Goal: Task Accomplishment & Management: Complete application form

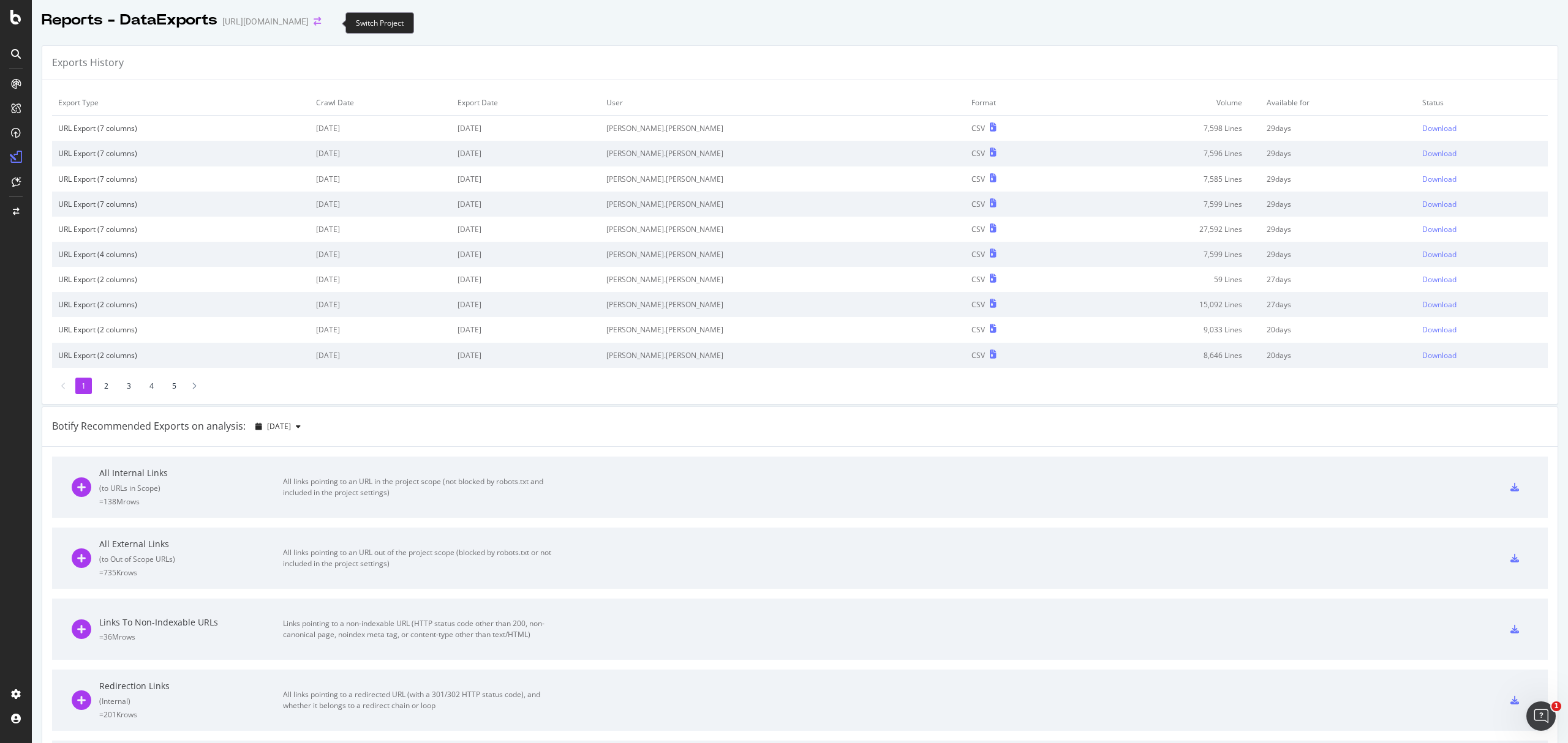
click at [321, 20] on icon "arrow-right-arrow-left" at bounding box center [317, 21] width 7 height 8
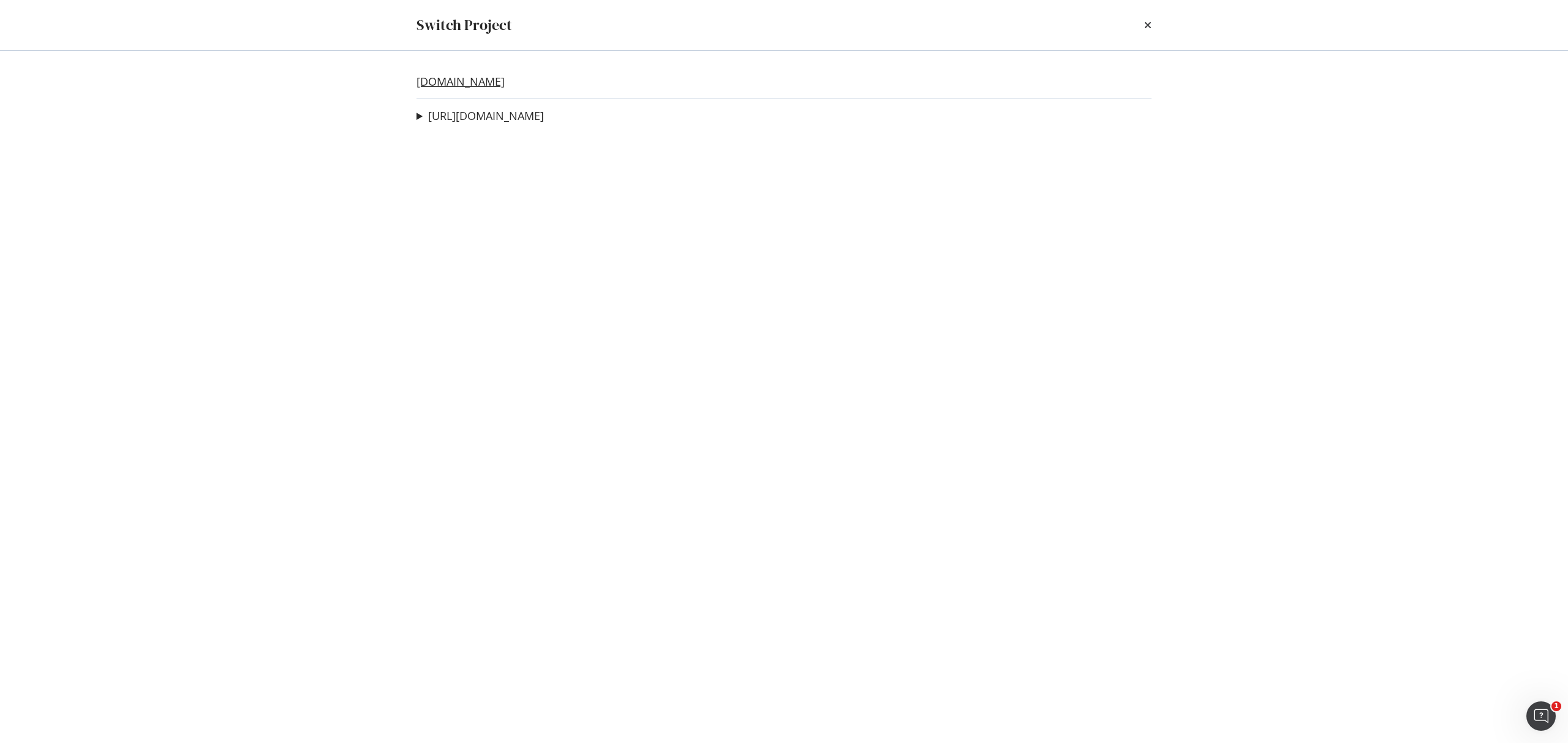
click at [498, 84] on link "[DOMAIN_NAME]" at bounding box center [460, 82] width 88 height 13
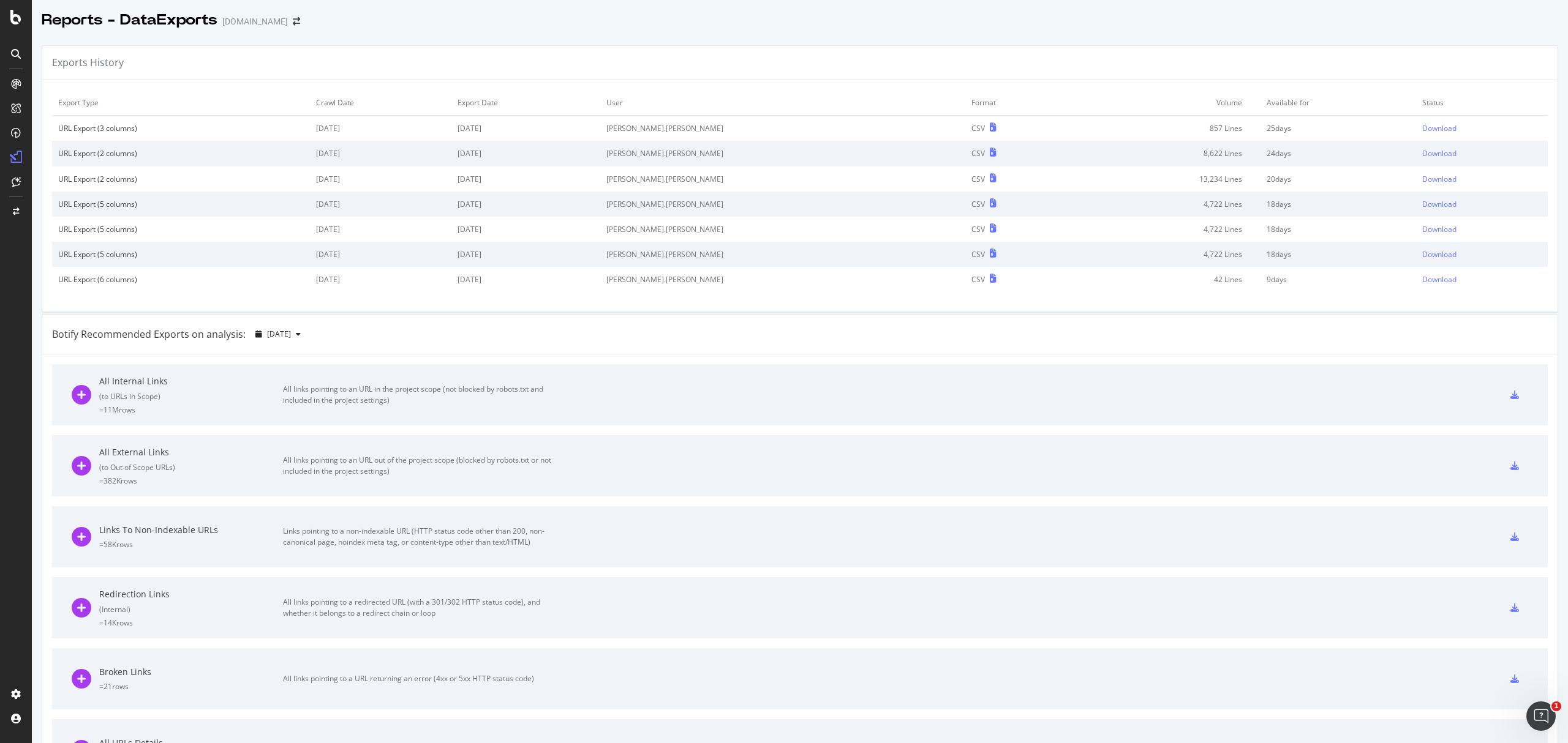
click at [17, 49] on icon at bounding box center [16, 53] width 10 height 10
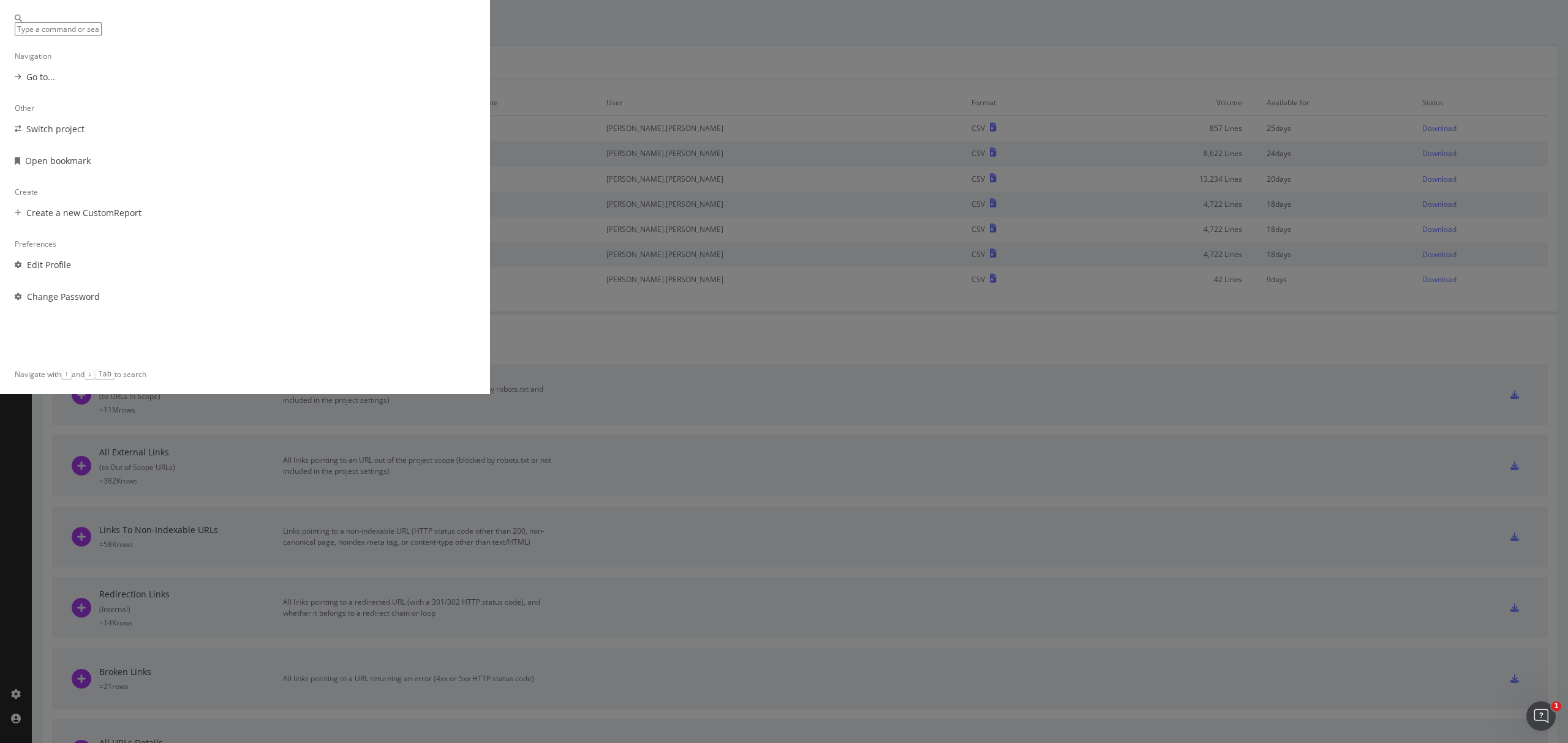
click at [20, 21] on div "Navigation Go to... Other Switch project Open bookmark Create Create a new Cust…" at bounding box center [784, 371] width 1568 height 743
click at [20, 21] on icon at bounding box center [16, 17] width 11 height 15
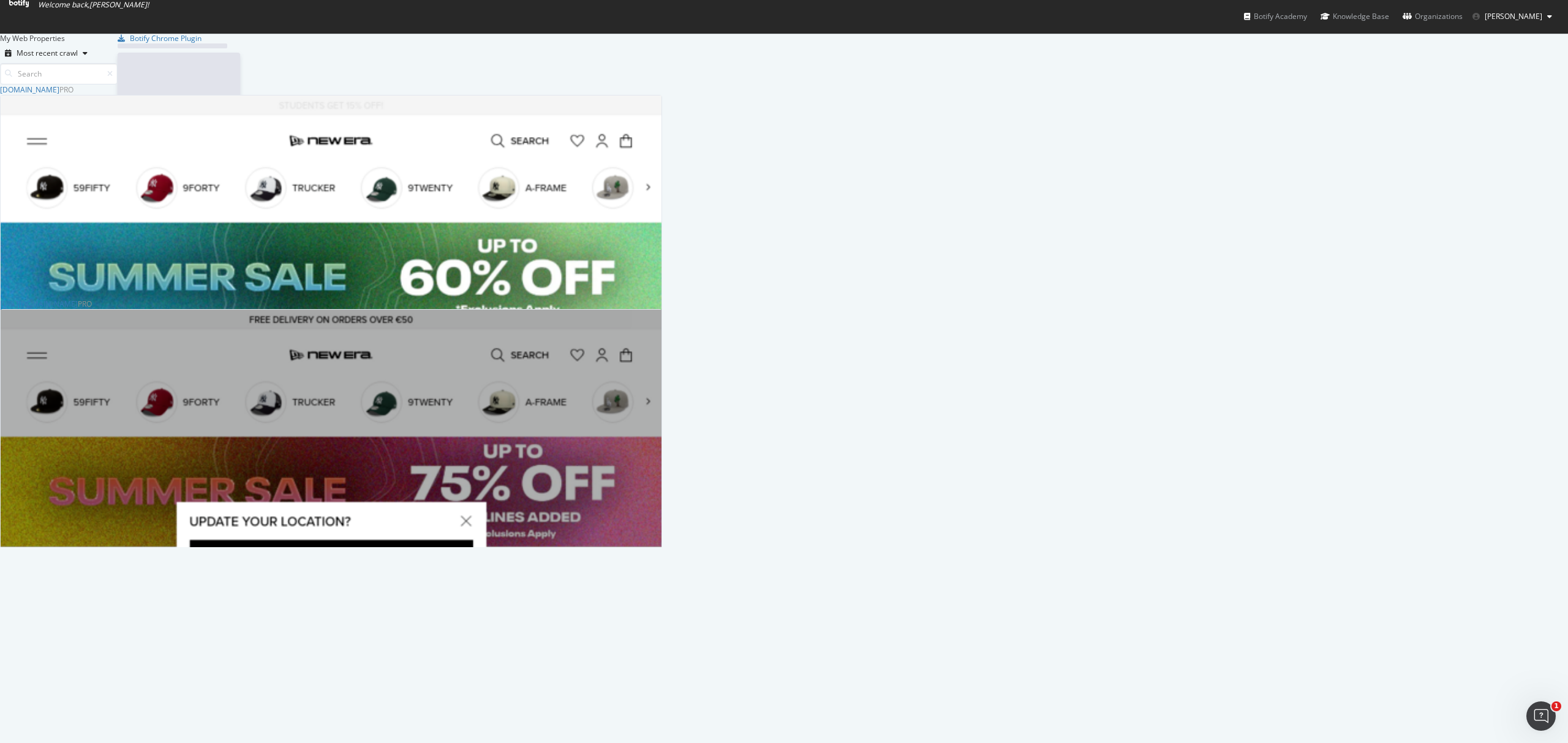
scroll to position [731, 1543]
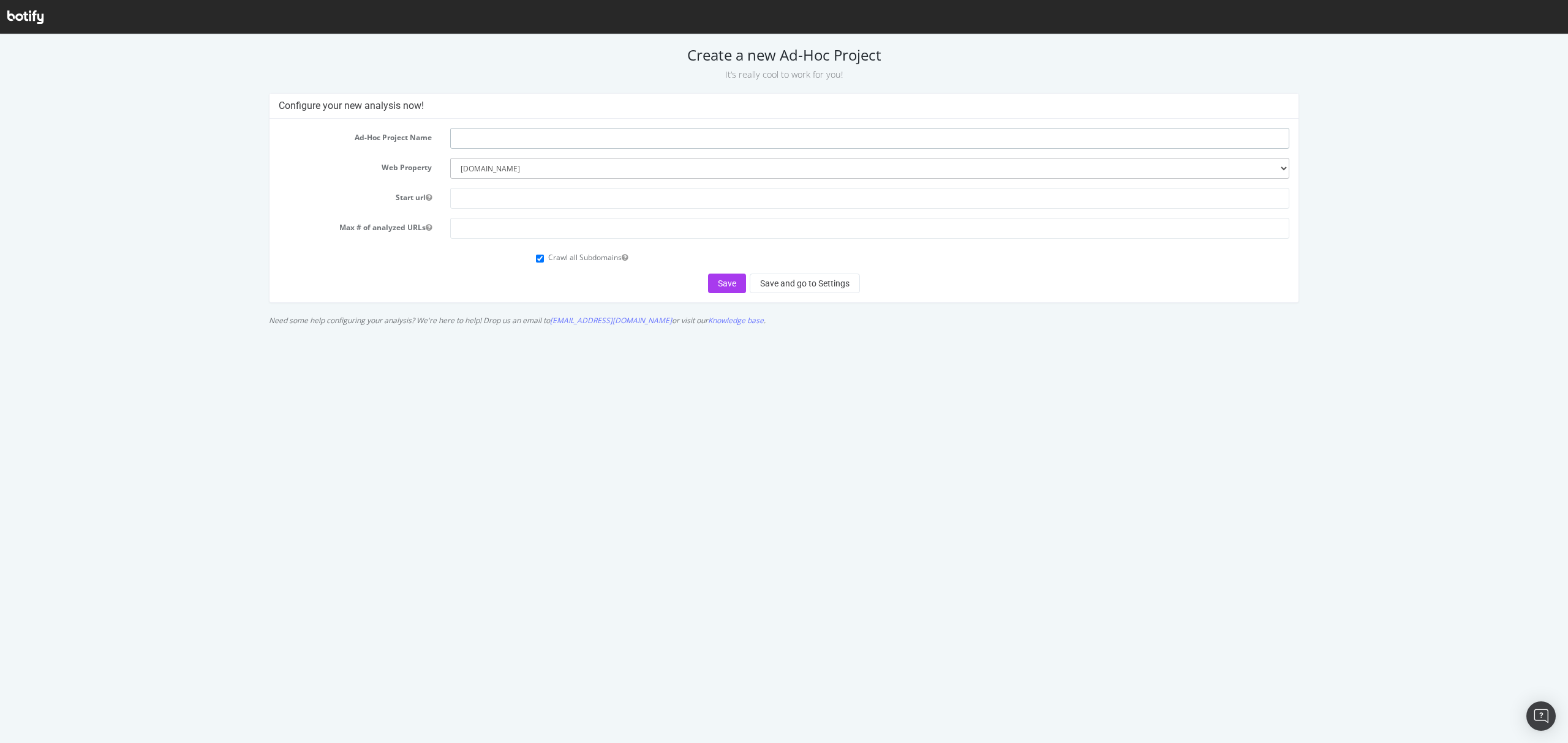
click at [489, 135] on input "text" at bounding box center [869, 139] width 838 height 21
type input "I"
type input "Product Sitgemap"
click at [640, 204] on input "text" at bounding box center [869, 199] width 838 height 21
paste input ">https://www.neweracap.co.uk/sitemap_products_1.xml?from=7731528237130&to=14912…"
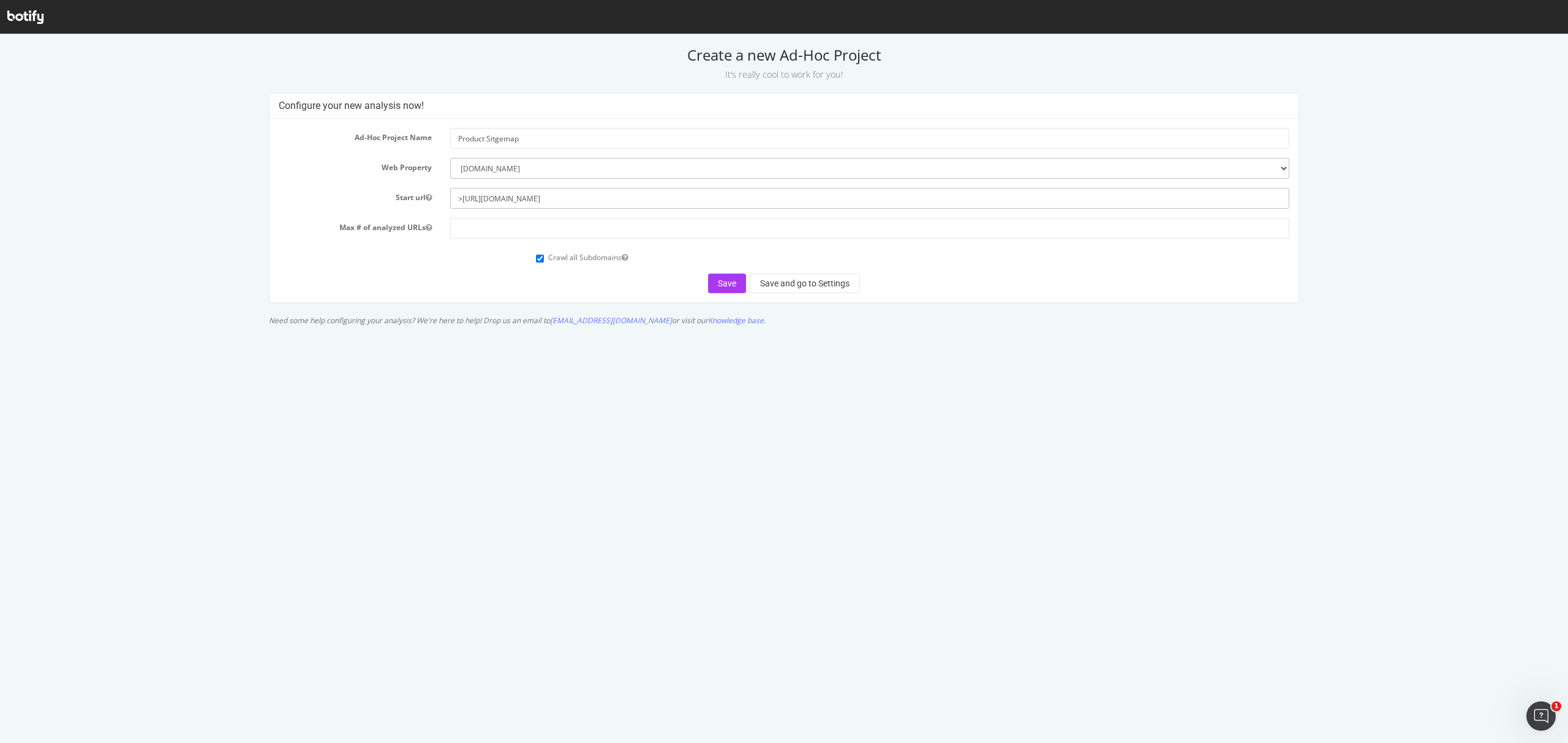
type input ">https://www.neweracap.co.uk/sitemap_products_1.xml?from=7731528237130&to=14912…"
drag, startPoint x: 459, startPoint y: 382, endPoint x: 451, endPoint y: 378, distance: 8.9
click at [456, 332] on html "Create a new Ad-Hoc Project It’s really cool to work for you! Configure your ne…" at bounding box center [784, 183] width 1568 height 298
click at [586, 219] on input "number" at bounding box center [869, 229] width 838 height 21
type input "1000000"
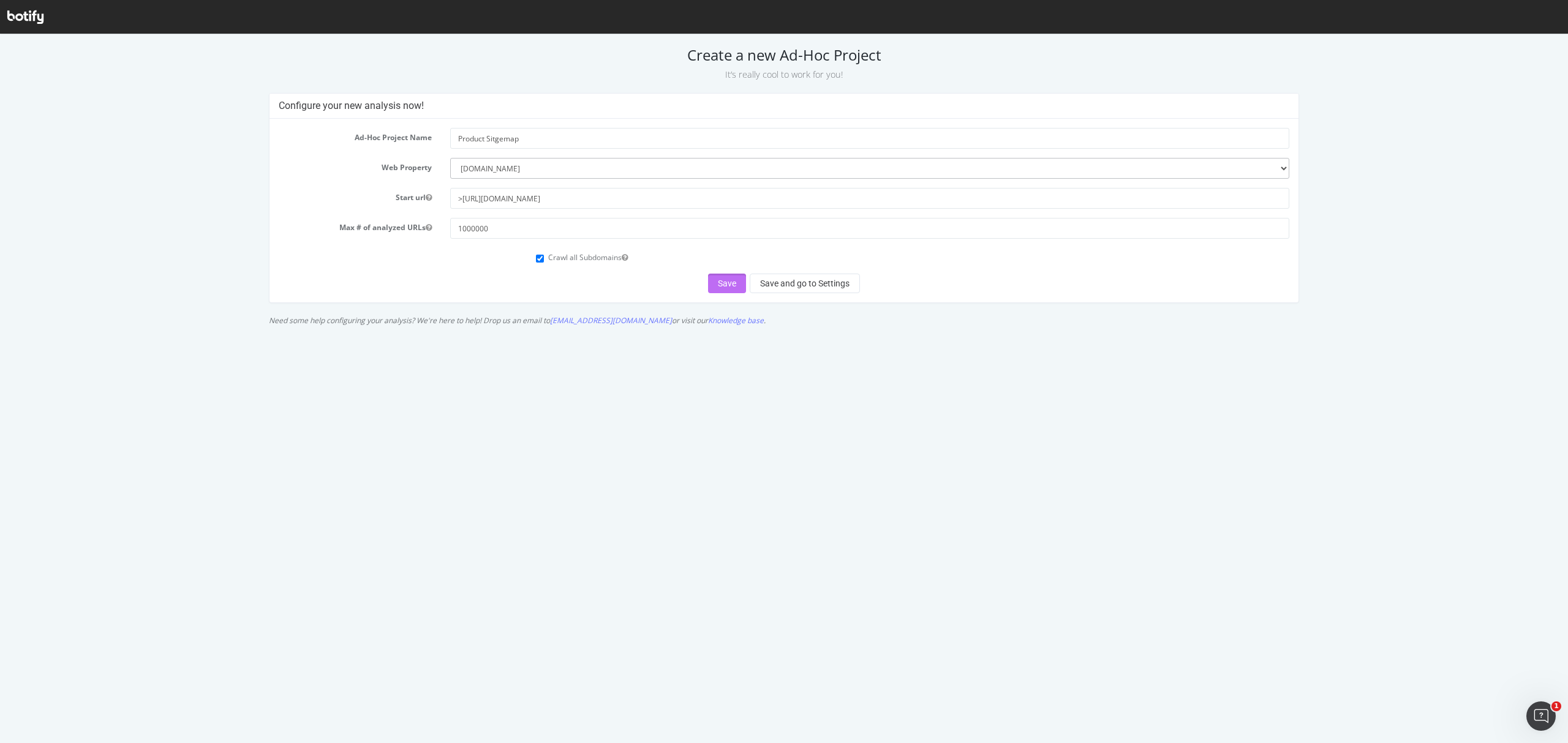
click at [728, 287] on button "Save" at bounding box center [727, 283] width 38 height 20
click at [461, 191] on input ">https://www.neweracap.co.uk/sitemap_products_1.xml?from=7731528237130&to=14912…" at bounding box center [869, 199] width 838 height 21
type input "https://www.neweracap.co.uk/sitemap_products_1.xml?from=7731528237130&to=149125…"
click at [821, 343] on html "Create a new Ad-Hoc Project It’s really cool to work for you! Configure your ne…" at bounding box center [784, 188] width 1568 height 308
click at [732, 295] on button "Save" at bounding box center [727, 294] width 38 height 20
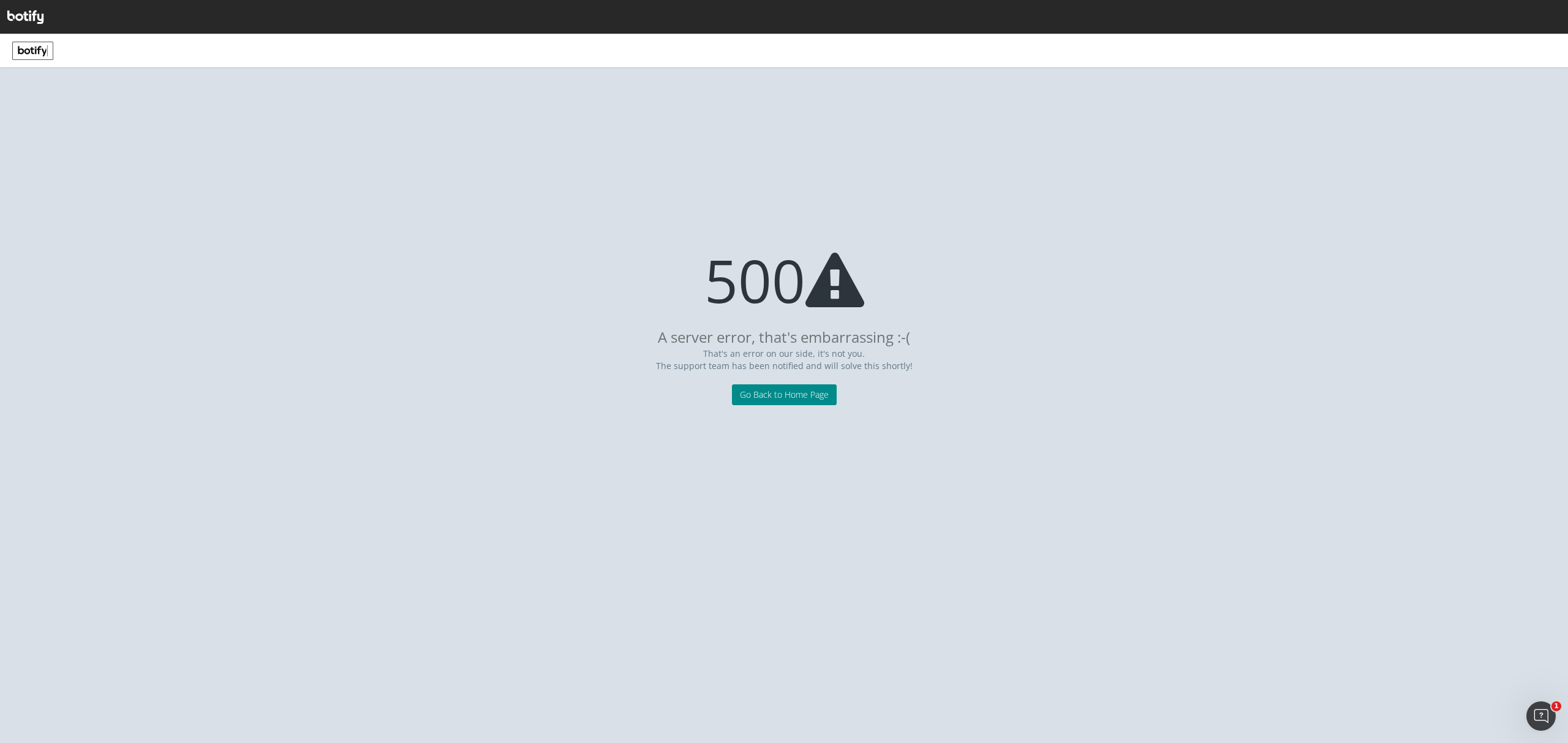
click at [801, 388] on link "Go Back to Home Page" at bounding box center [784, 395] width 105 height 21
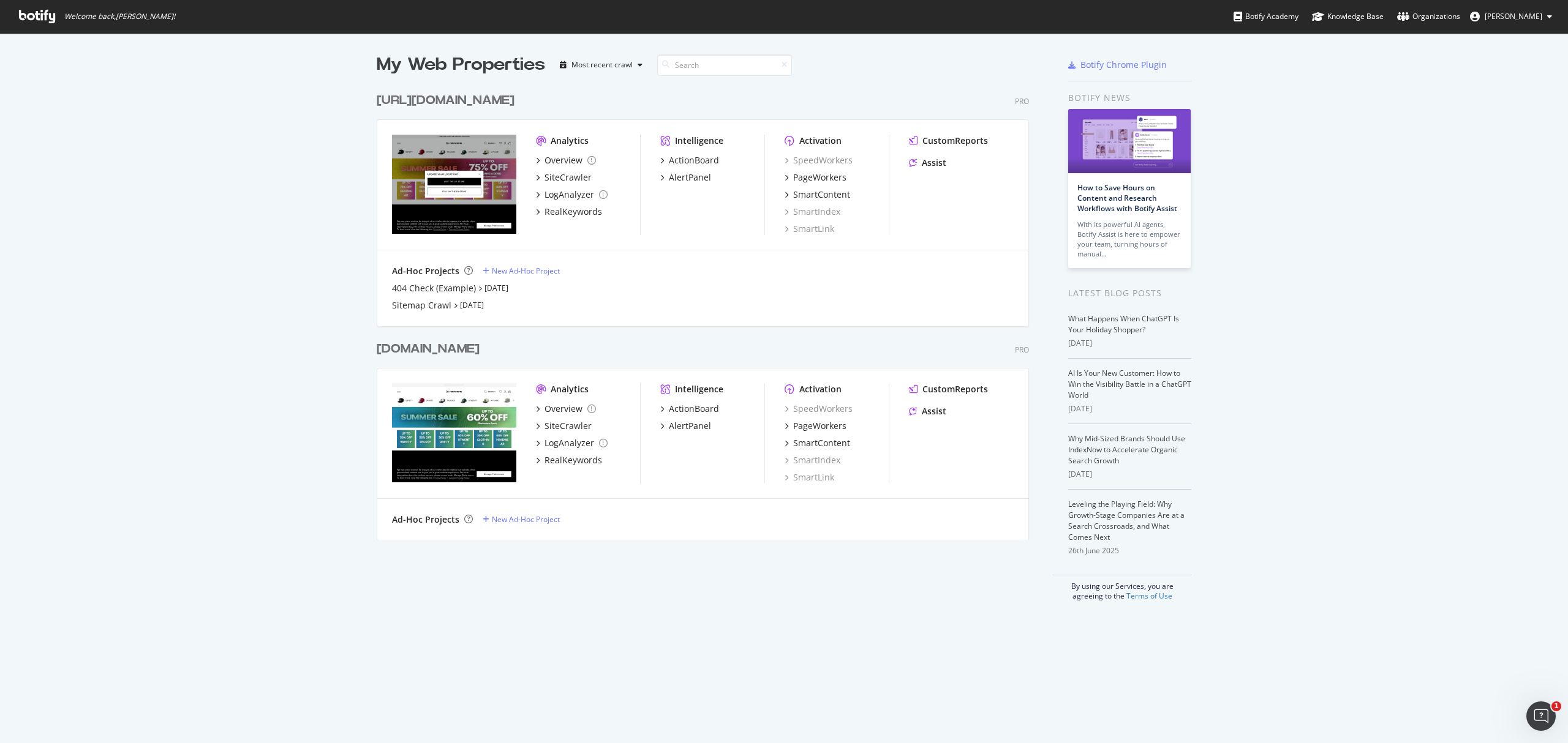
click at [429, 271] on div "Ad-Hoc Projects" at bounding box center [425, 271] width 67 height 12
drag, startPoint x: 637, startPoint y: 307, endPoint x: 500, endPoint y: 309, distance: 137.0
click at [632, 306] on div "Sitemap Crawl Jul 24th 25" at bounding box center [703, 305] width 621 height 12
click at [407, 304] on div "Sitemap Crawl" at bounding box center [421, 305] width 59 height 12
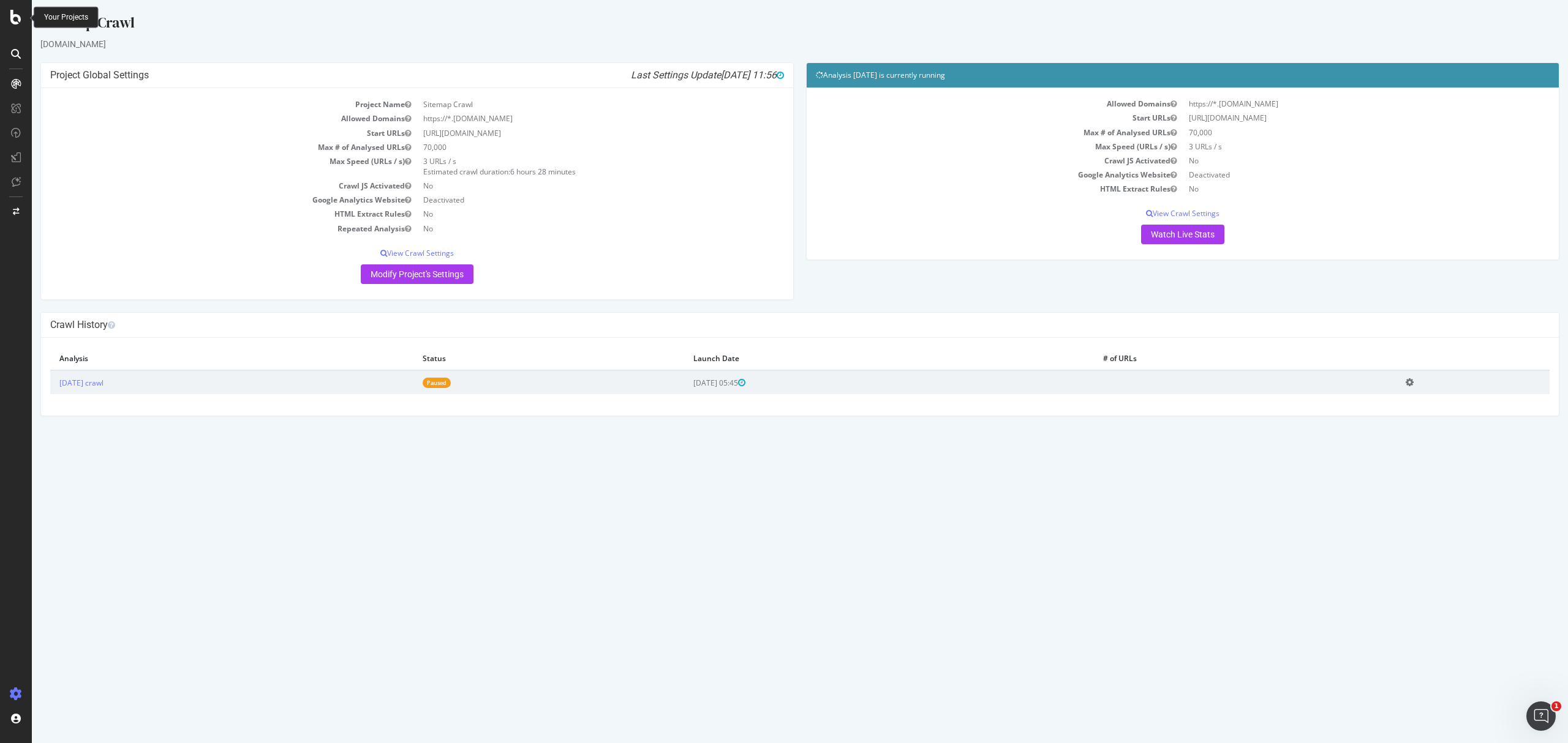
click at [23, 23] on div at bounding box center [16, 17] width 29 height 15
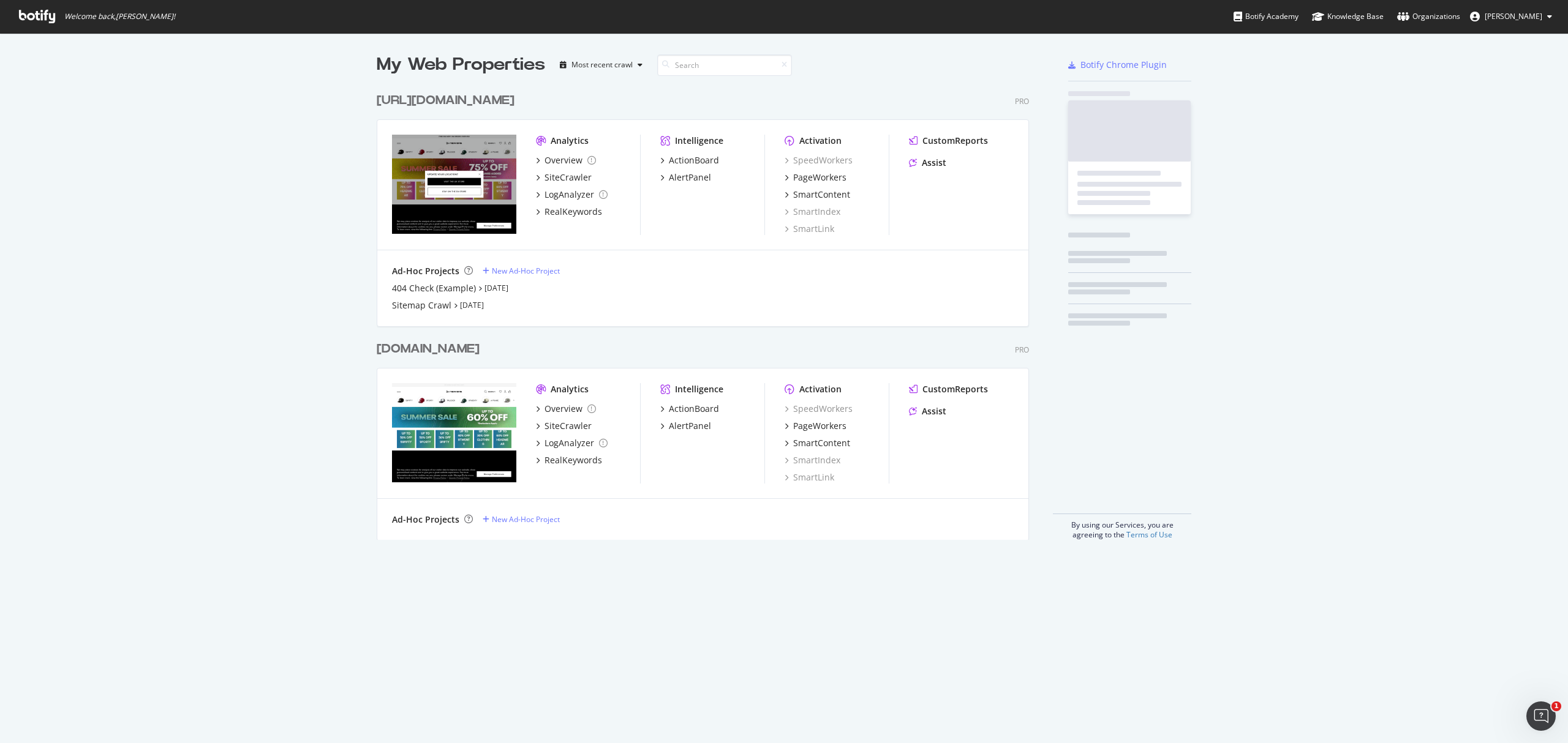
scroll to position [731, 1543]
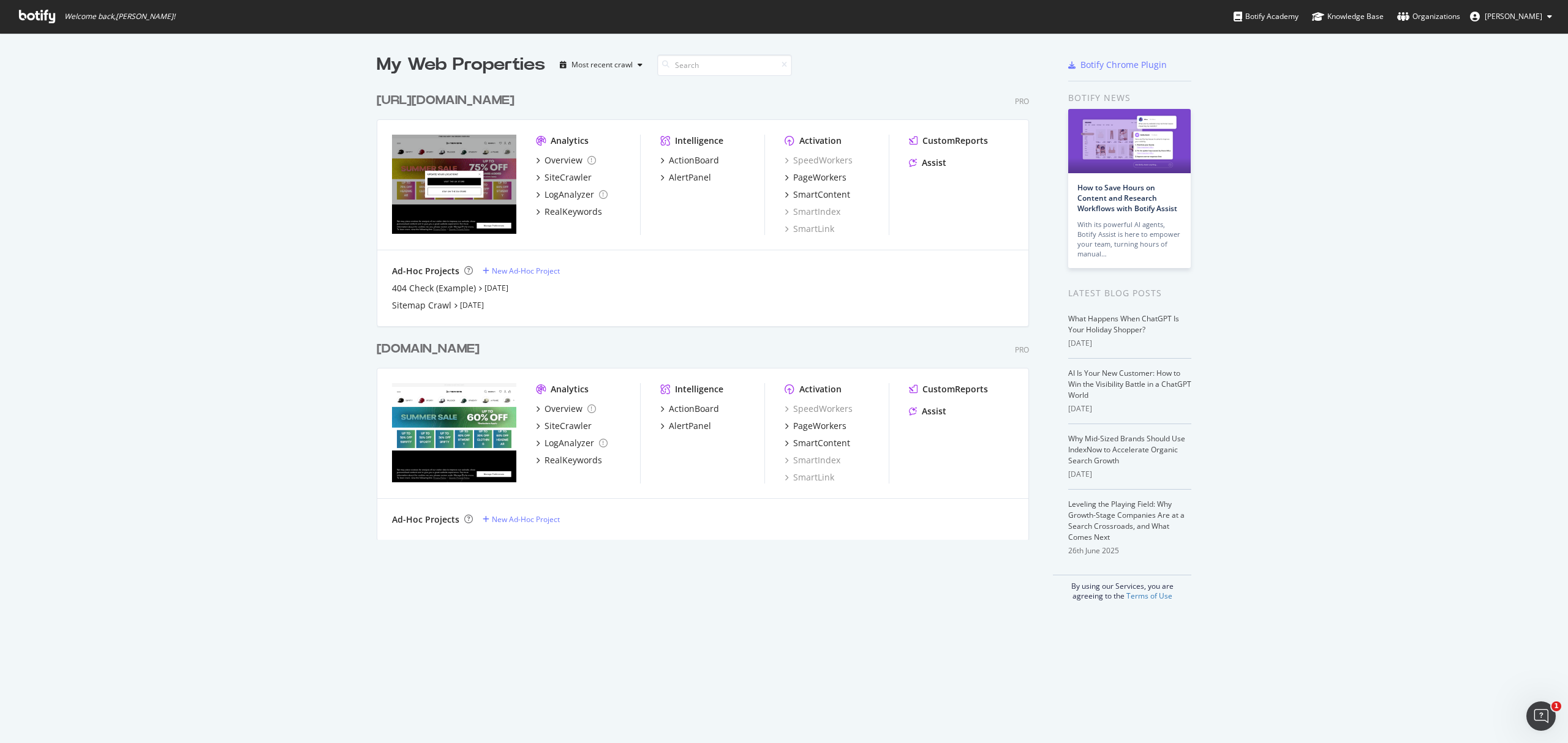
click at [479, 349] on div "[DOMAIN_NAME]" at bounding box center [428, 349] width 103 height 18
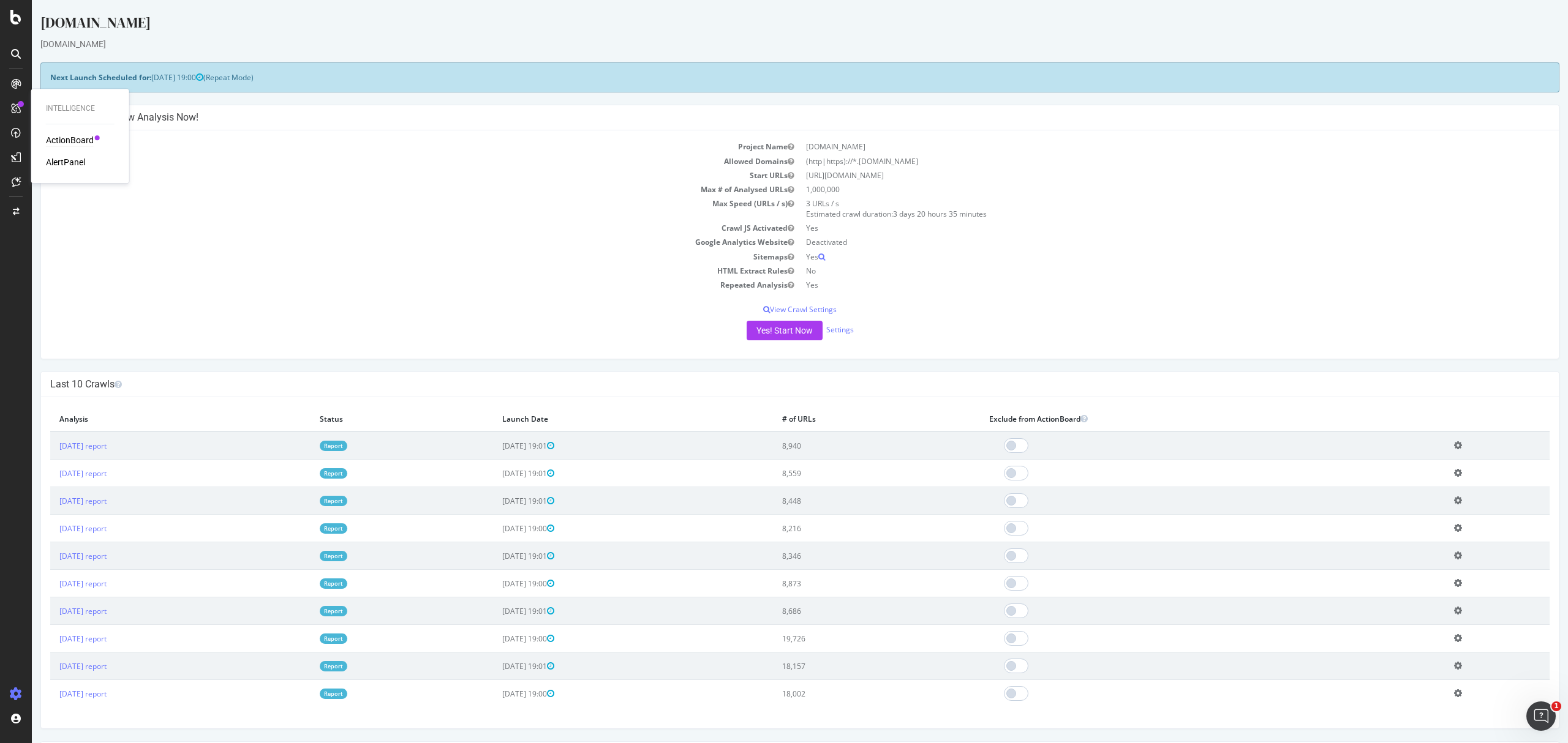
click at [74, 138] on div "ActionBoard" at bounding box center [70, 140] width 48 height 12
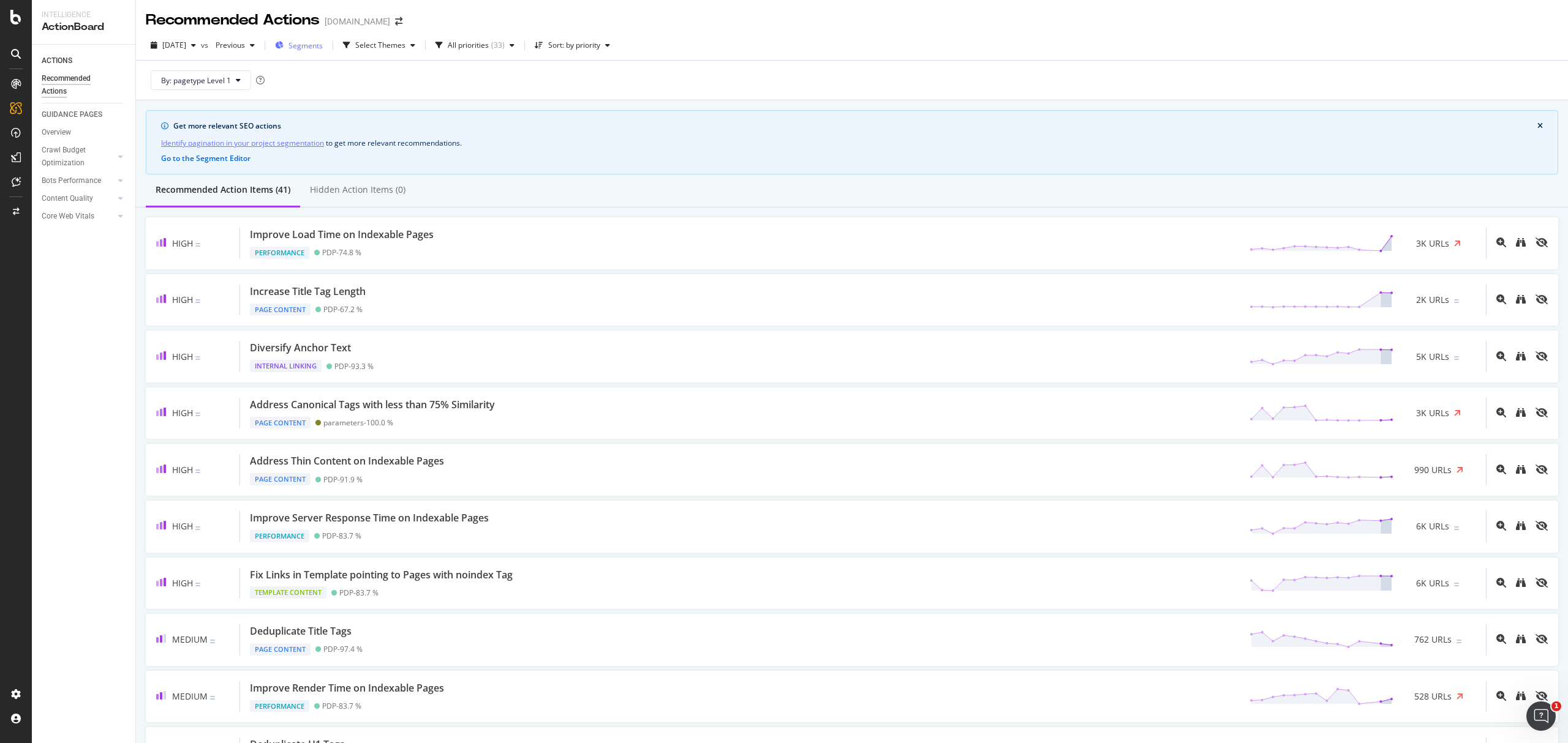
click at [311, 37] on div "Segments" at bounding box center [298, 45] width 48 height 18
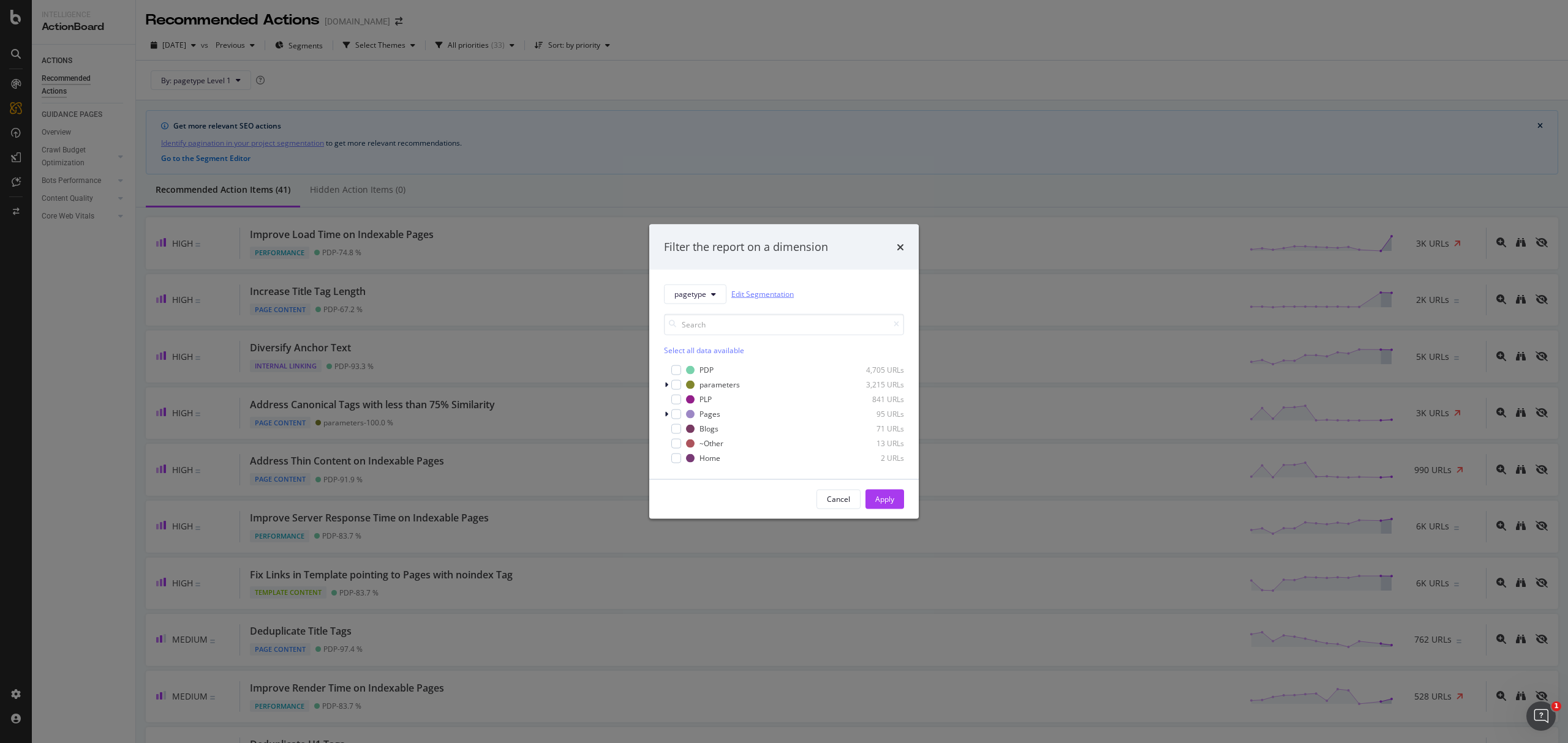
click at [760, 292] on link "Edit Segmentation" at bounding box center [763, 294] width 63 height 13
click at [701, 292] on span "pagetype" at bounding box center [690, 294] width 32 height 10
click at [725, 355] on span "subdomains" at bounding box center [713, 360] width 79 height 11
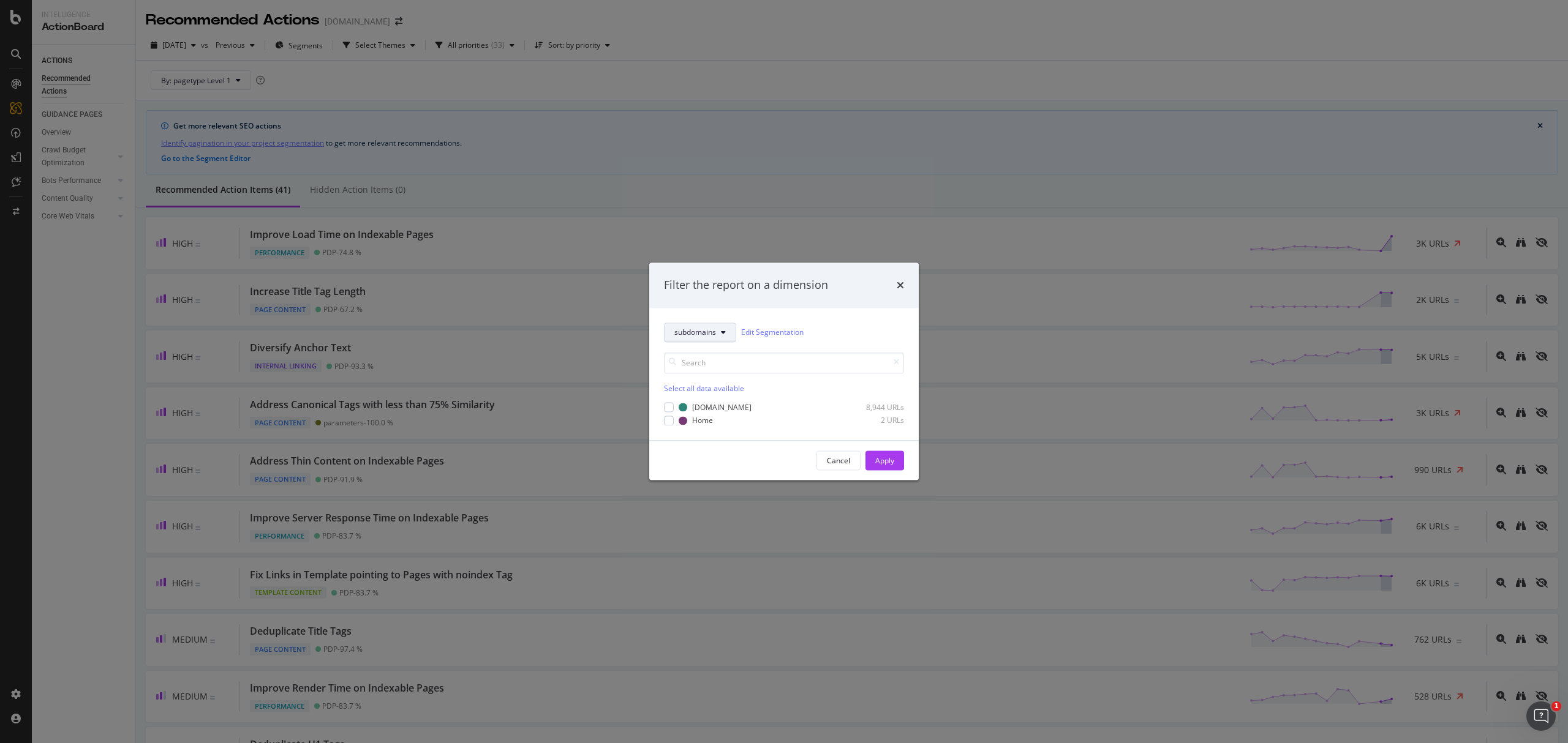
click at [690, 329] on span "subdomains" at bounding box center [695, 333] width 42 height 10
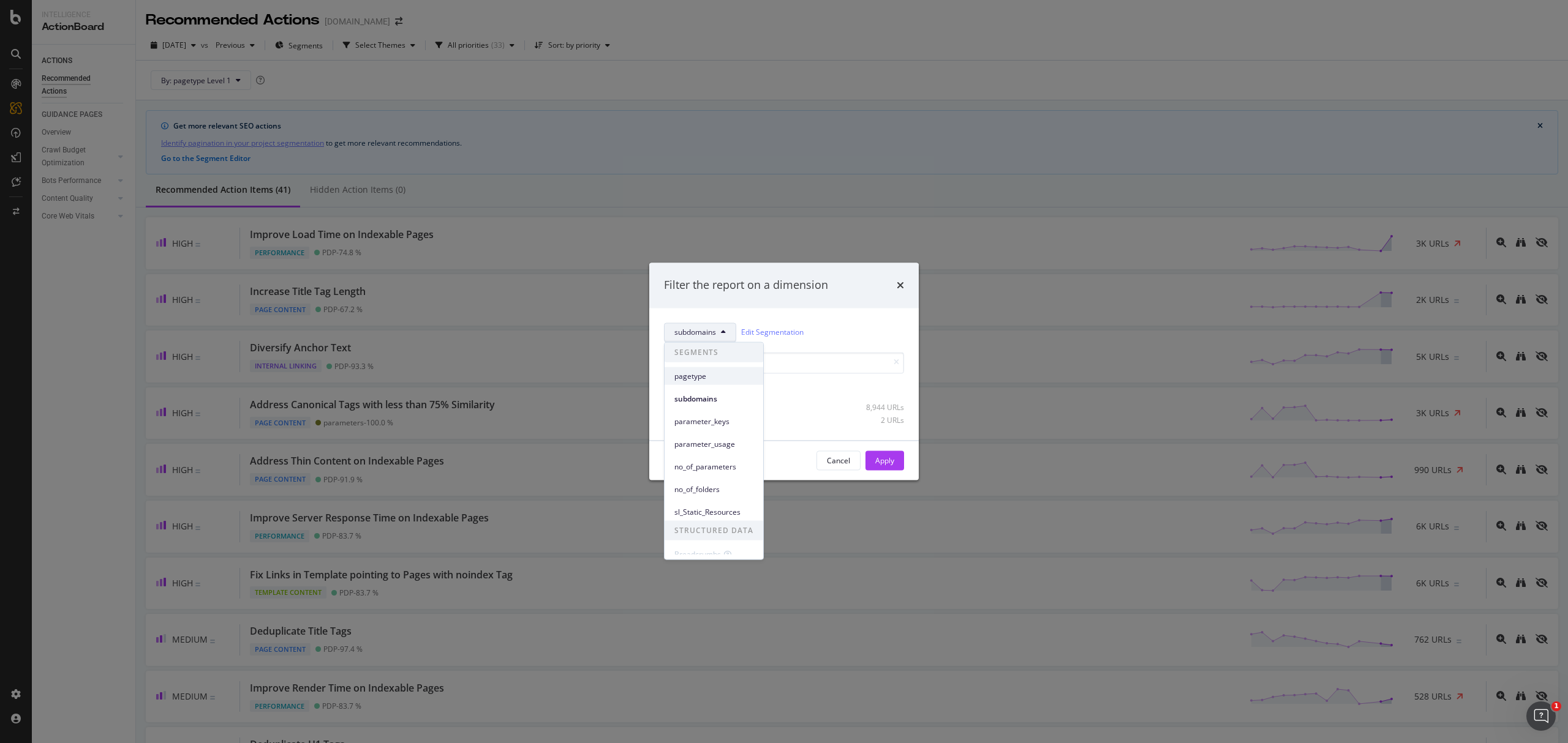
click at [707, 378] on span "pagetype" at bounding box center [713, 376] width 79 height 11
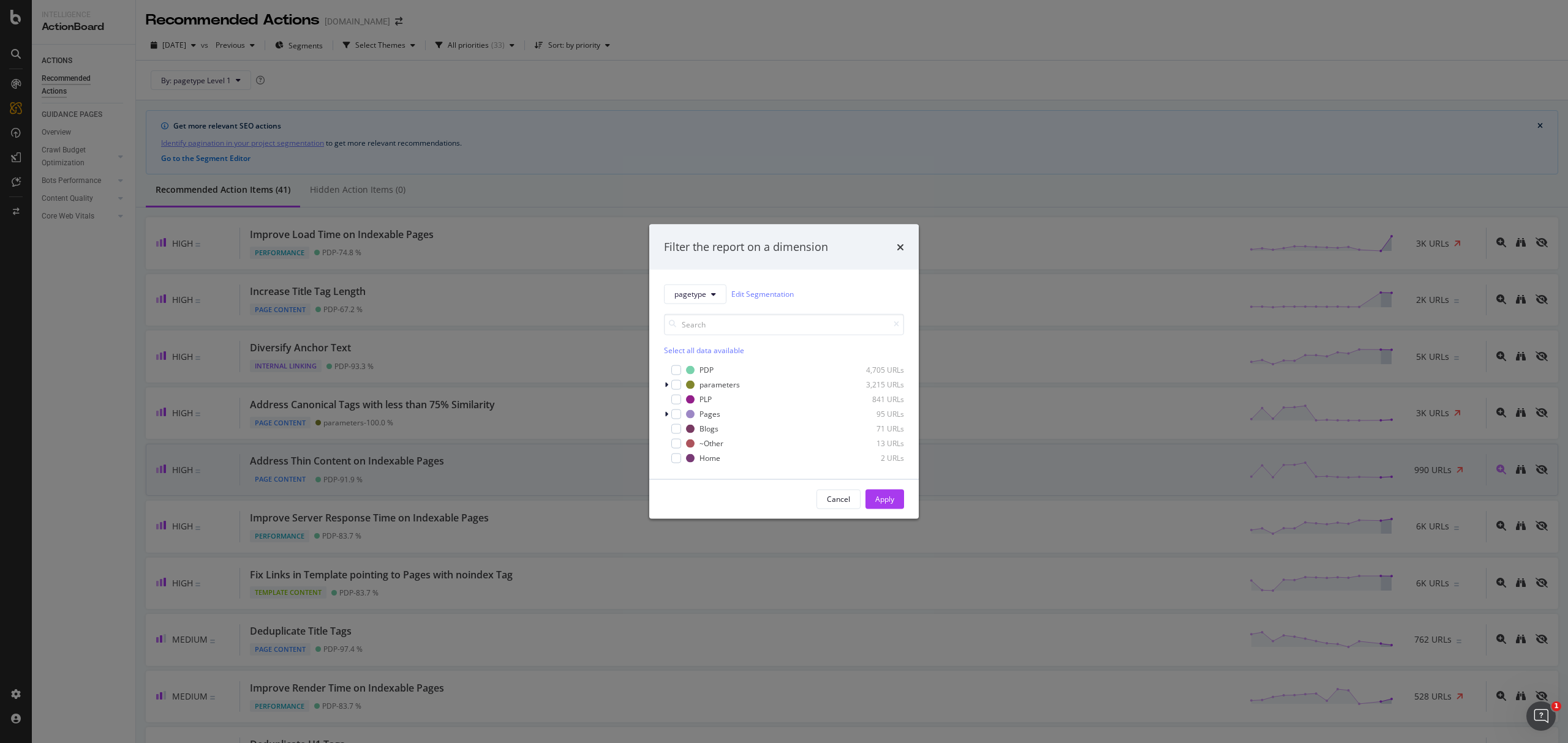
click at [840, 496] on div "Cancel" at bounding box center [838, 499] width 23 height 10
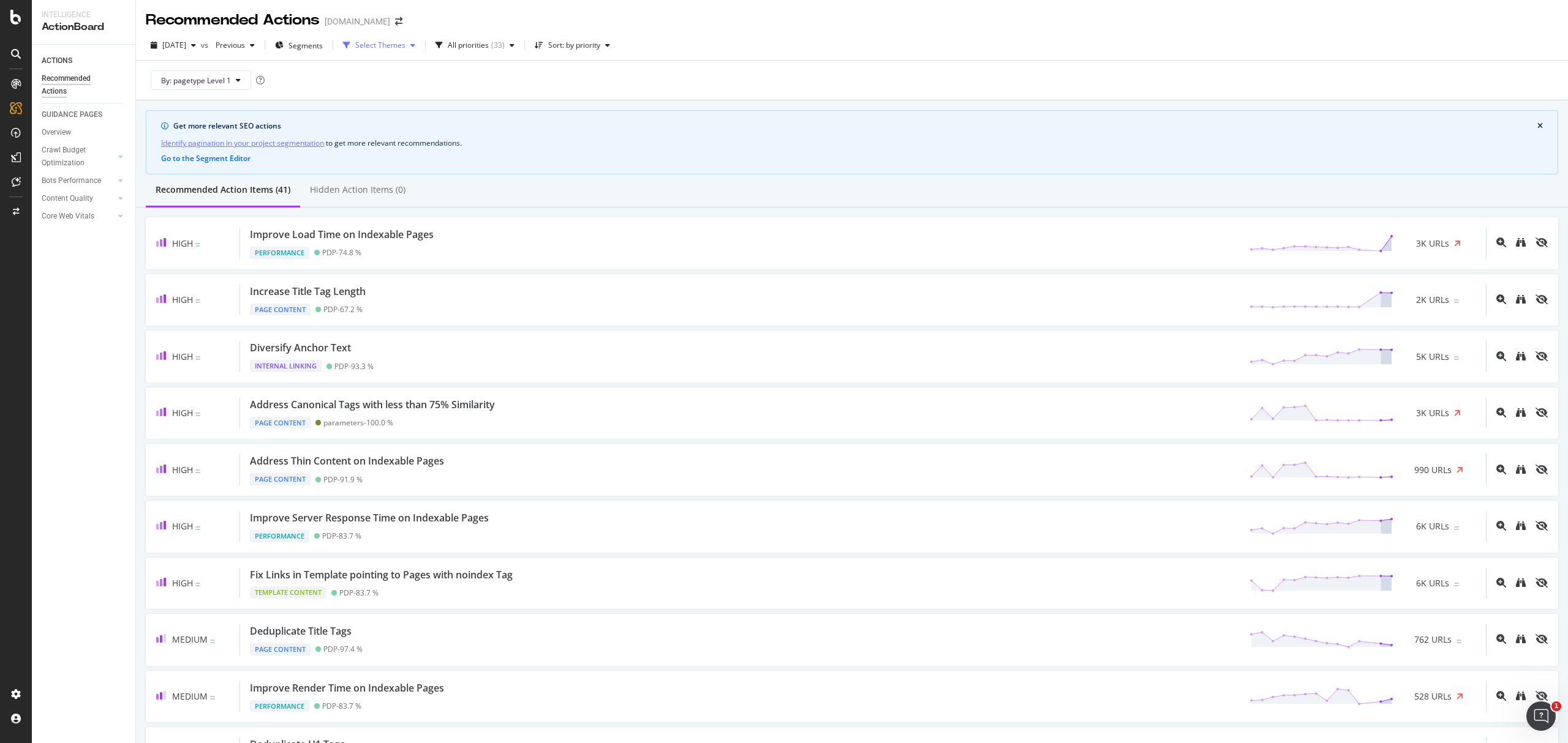
click at [415, 54] on div "Select Themes" at bounding box center [379, 45] width 82 height 18
click at [600, 46] on div "Sort: by priority" at bounding box center [574, 45] width 52 height 7
click at [16, 14] on icon at bounding box center [16, 17] width 11 height 15
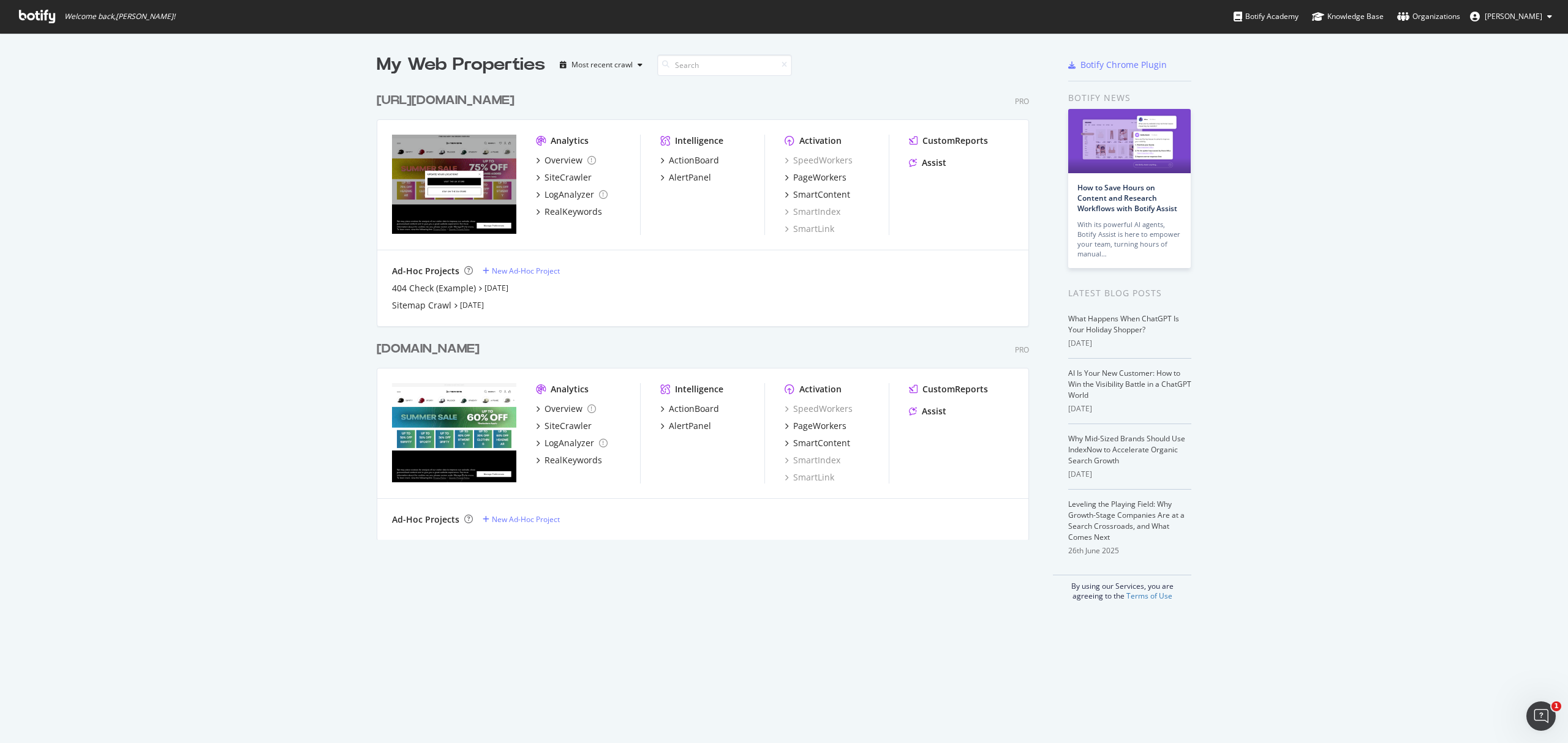
scroll to position [731, 1543]
click at [522, 525] on div "New Ad-Hoc Project" at bounding box center [526, 520] width 68 height 10
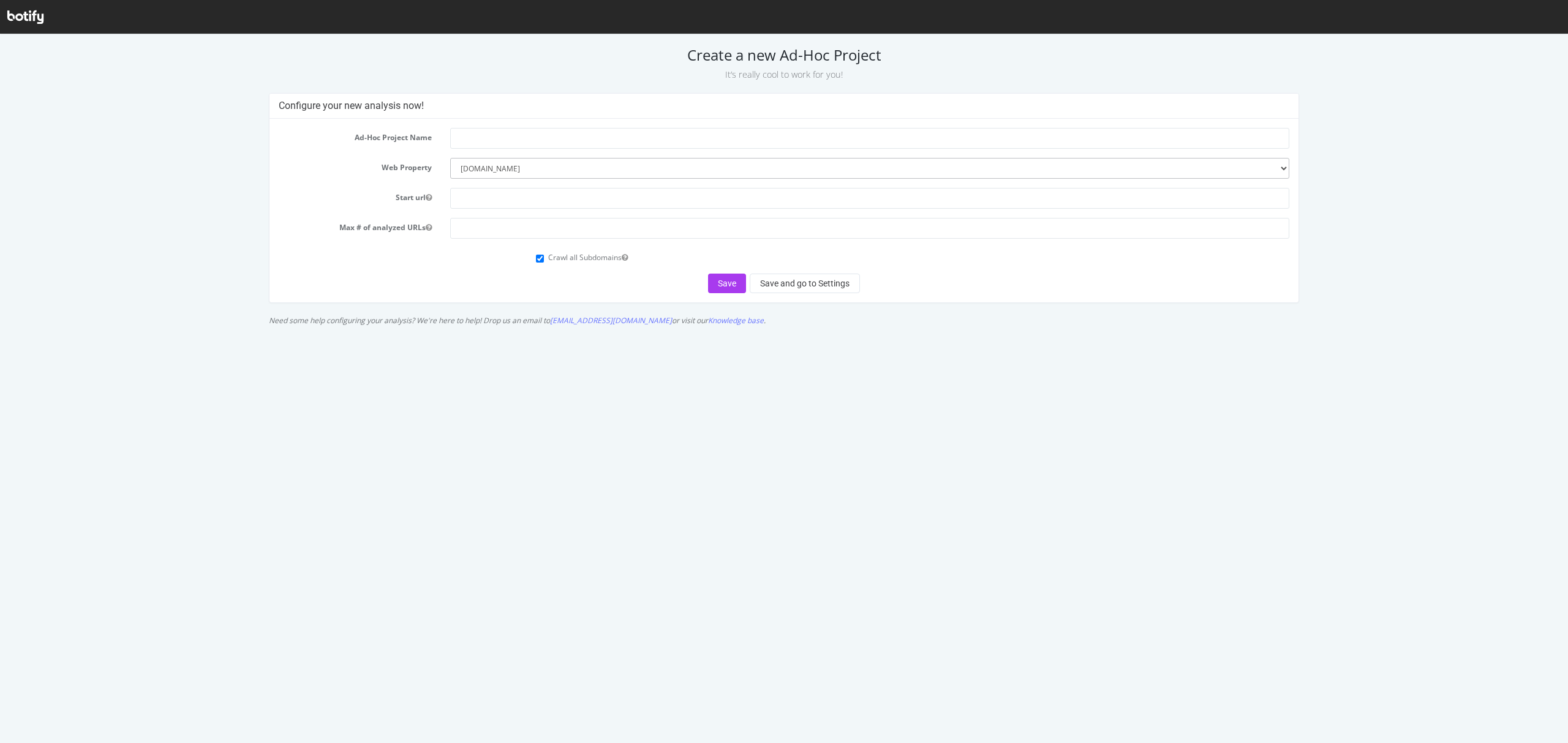
click at [478, 158] on form "Ad-Hoc Project Name Web Property --------- www.neweracap.co.uk https://www.newe…" at bounding box center [784, 211] width 1010 height 165
click at [533, 192] on input "text" at bounding box center [869, 199] width 838 height 21
paste input ">https://www.neweracap.co.uk/sitemap_products_1.xml?from=7731528237130&to=14912…"
click at [459, 201] on input ">https://www.neweracap.co.uk/sitemap_products_1.xml?from=7731528237130&to=14912…" at bounding box center [869, 199] width 838 height 21
type input "https://www.neweracap.co.uk/sitemap_products_1.xml?from=7731528237130&to=149125…"
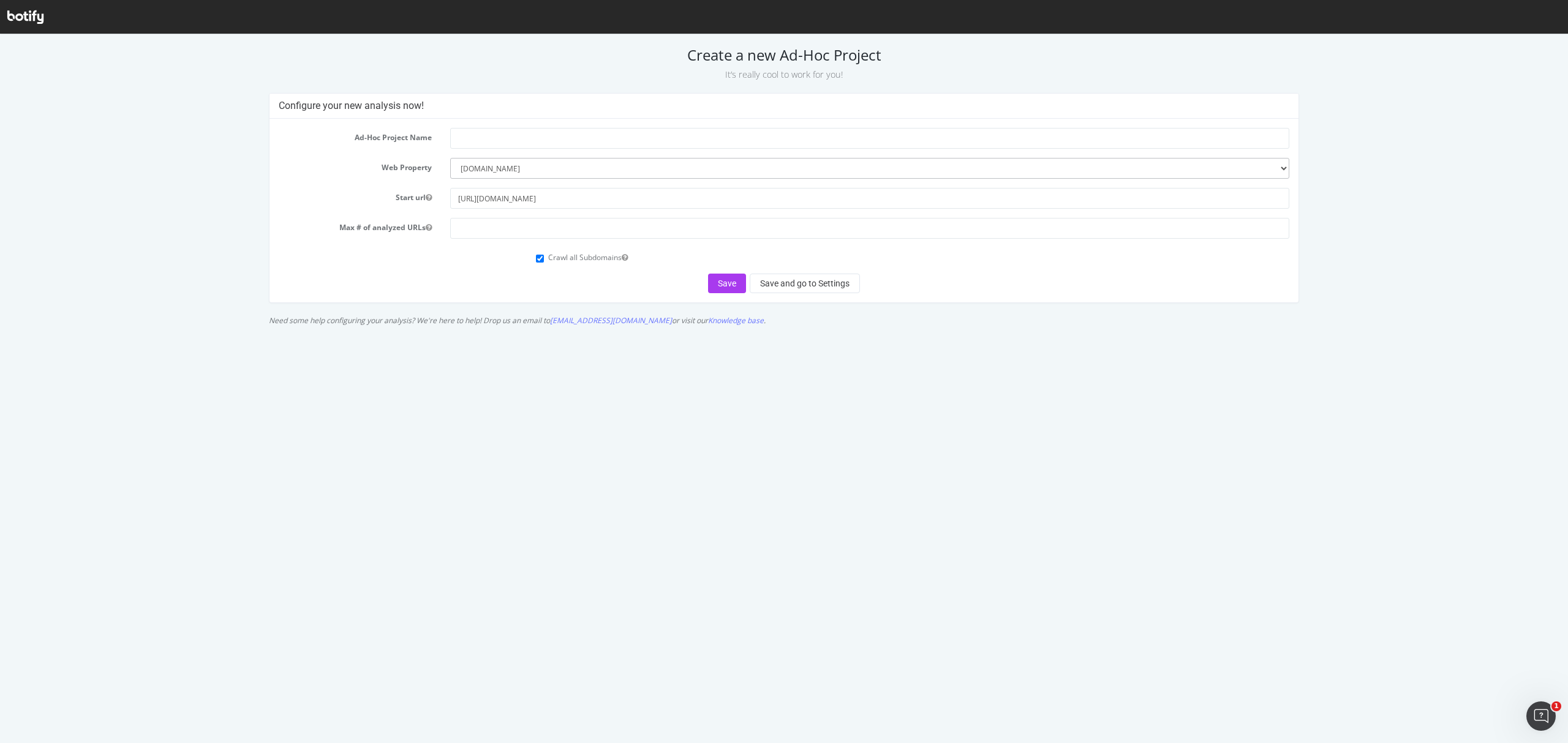
click at [608, 332] on html "Create a new Ad-Hoc Project It’s really cool to work for you! Configure your ne…" at bounding box center [784, 183] width 1568 height 298
click at [481, 131] on input "text" at bounding box center [869, 139] width 838 height 21
type input "I"
type input "Product sitemap"
click at [490, 332] on html "Create a new Ad-Hoc Project It’s really cool to work for you! Configure your ne…" at bounding box center [784, 183] width 1568 height 298
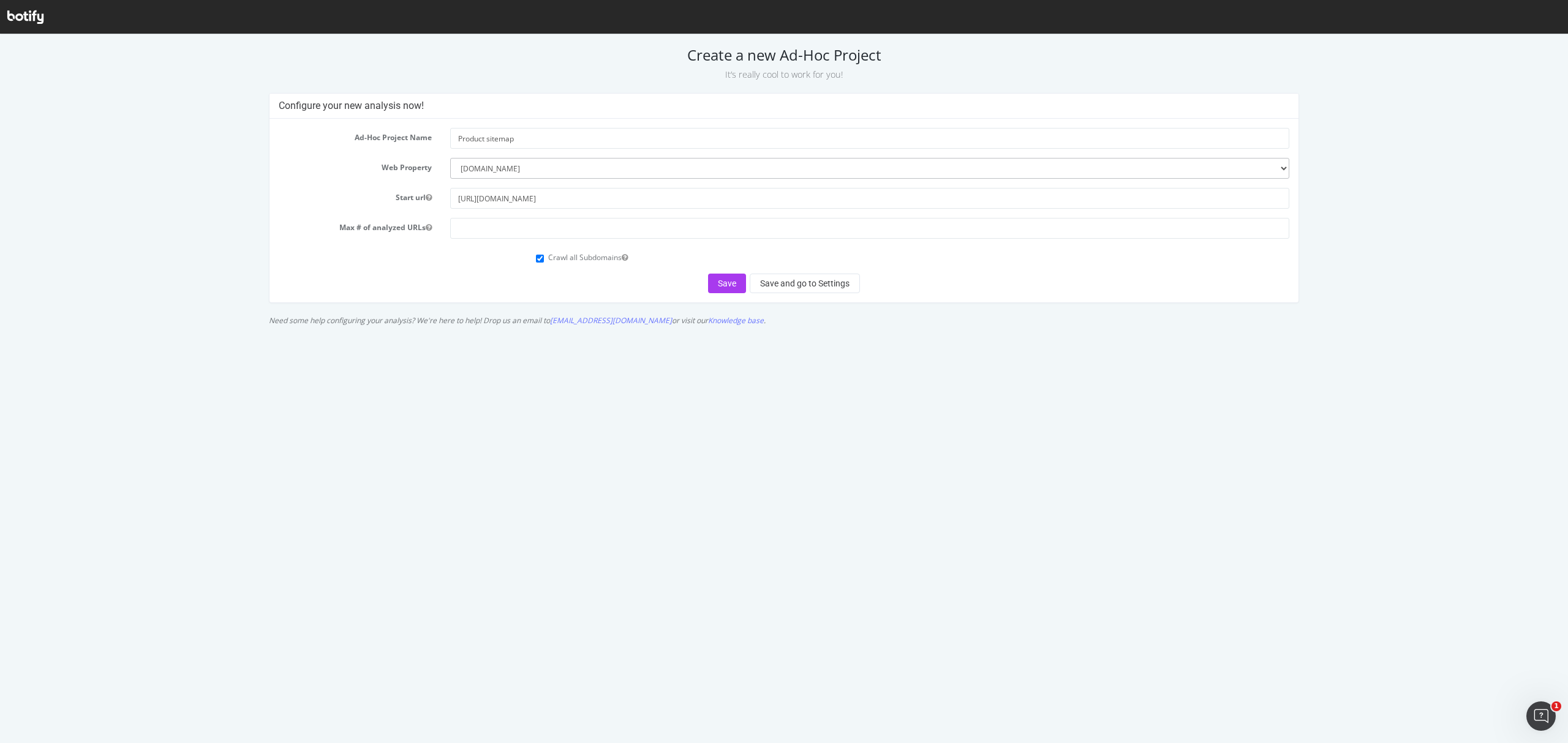
click at [701, 290] on div "Save Save and go to Settings" at bounding box center [784, 283] width 1010 height 20
click at [704, 287] on div "Save Save and go to Settings" at bounding box center [784, 283] width 1010 height 20
click at [717, 288] on button "Save" at bounding box center [727, 283] width 38 height 20
click at [779, 227] on input "number" at bounding box center [869, 229] width 838 height 21
type input "10000"
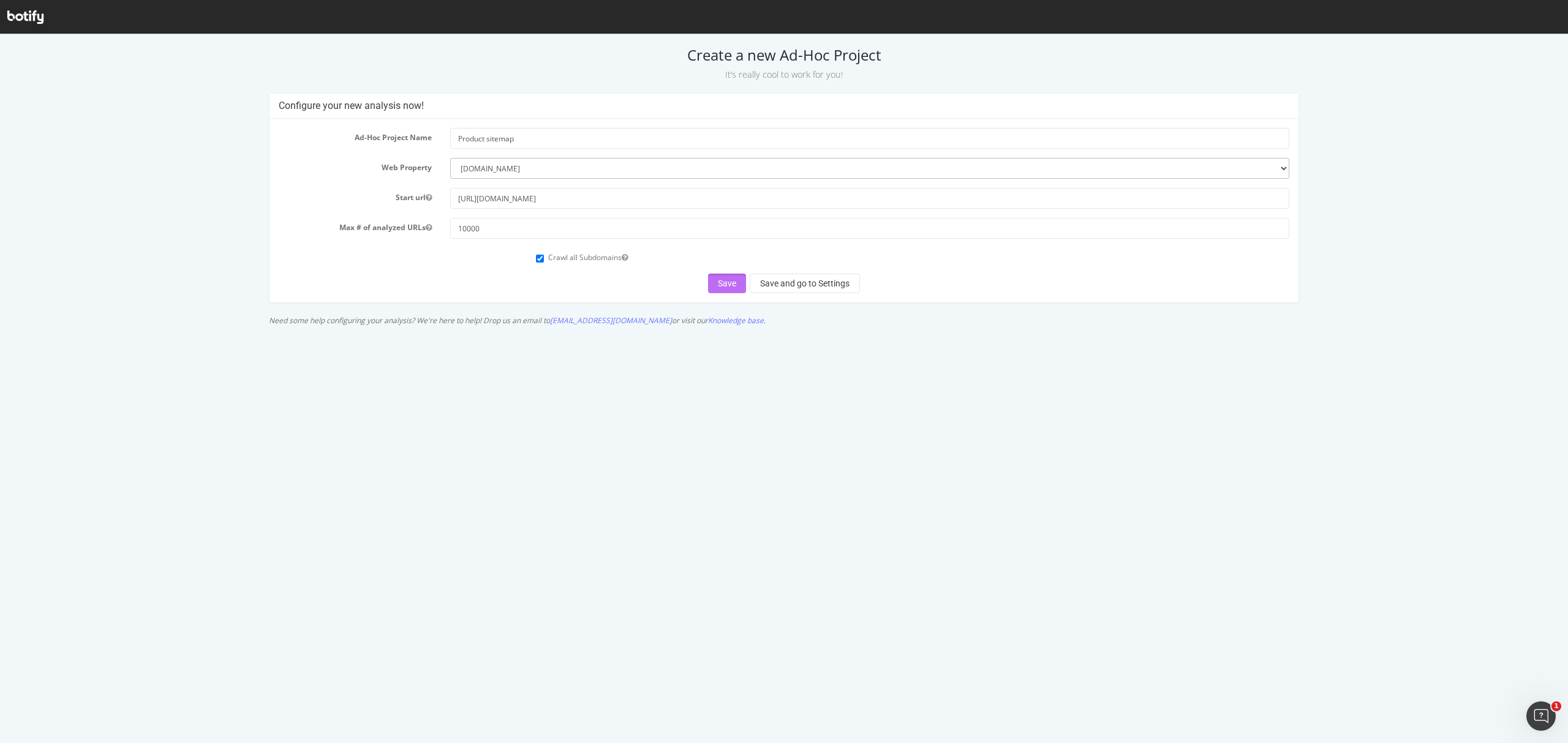
click at [745, 287] on button "Save" at bounding box center [727, 283] width 38 height 20
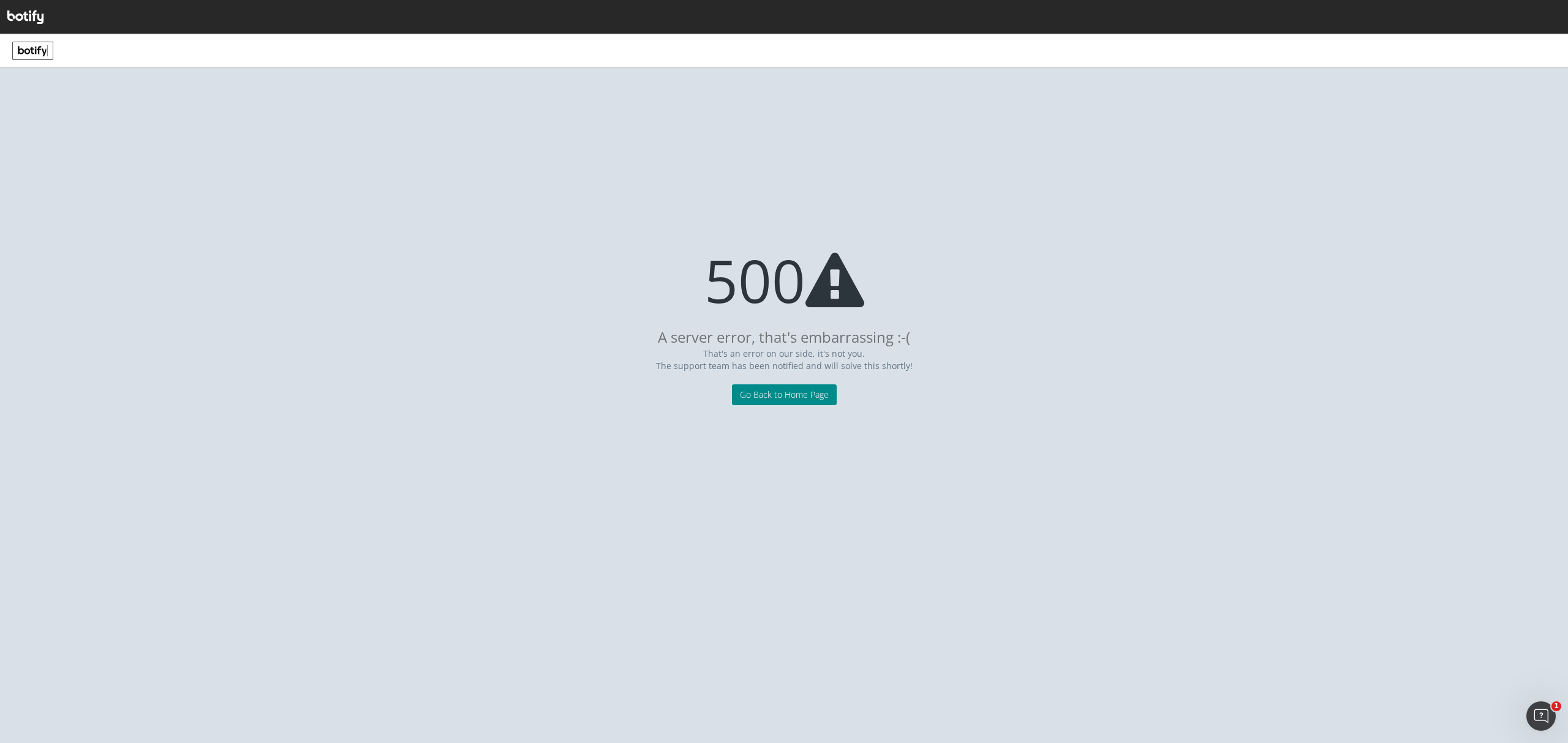
click at [811, 400] on link "Go Back to Home Page" at bounding box center [784, 395] width 105 height 21
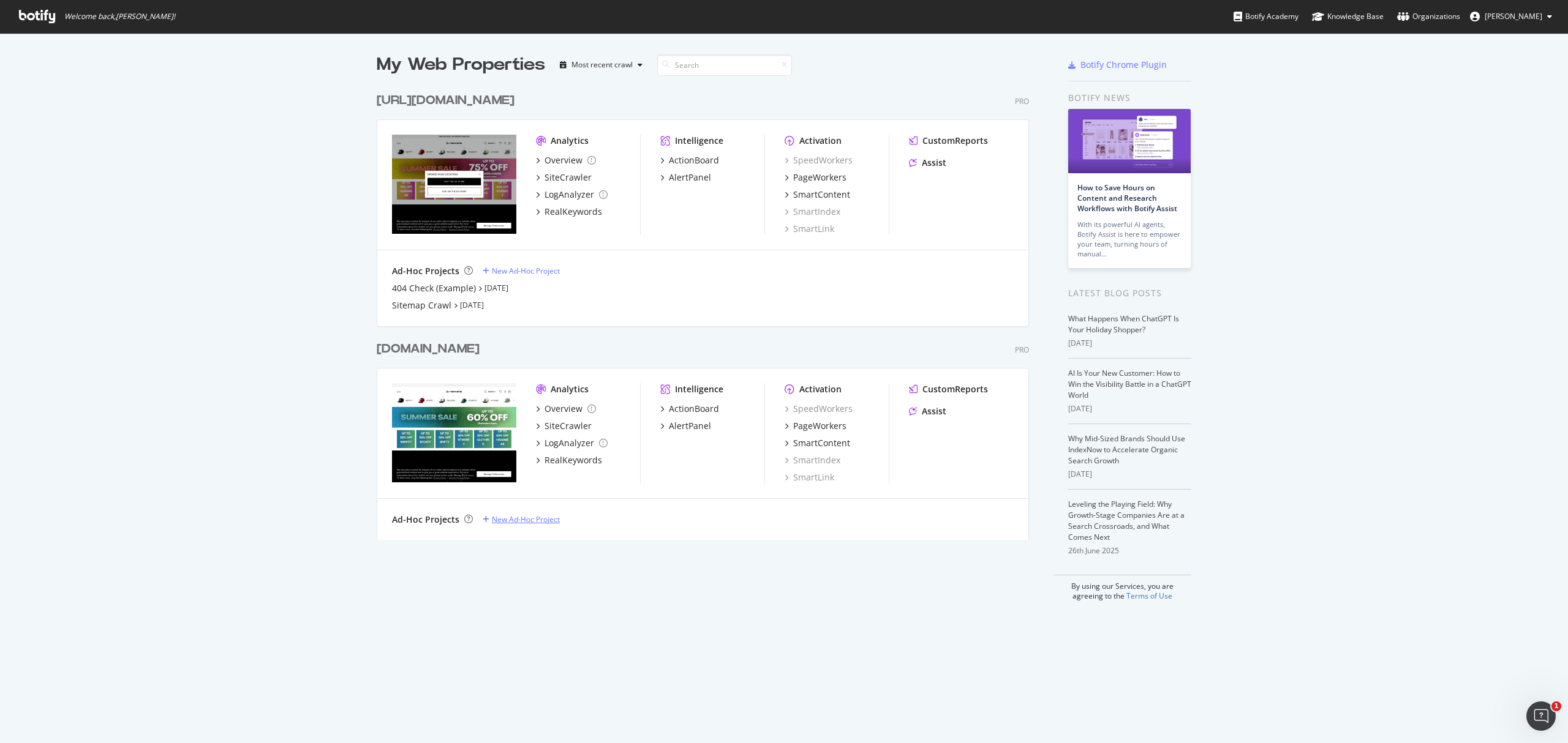
click at [539, 522] on div "New Ad-Hoc Project" at bounding box center [526, 520] width 68 height 10
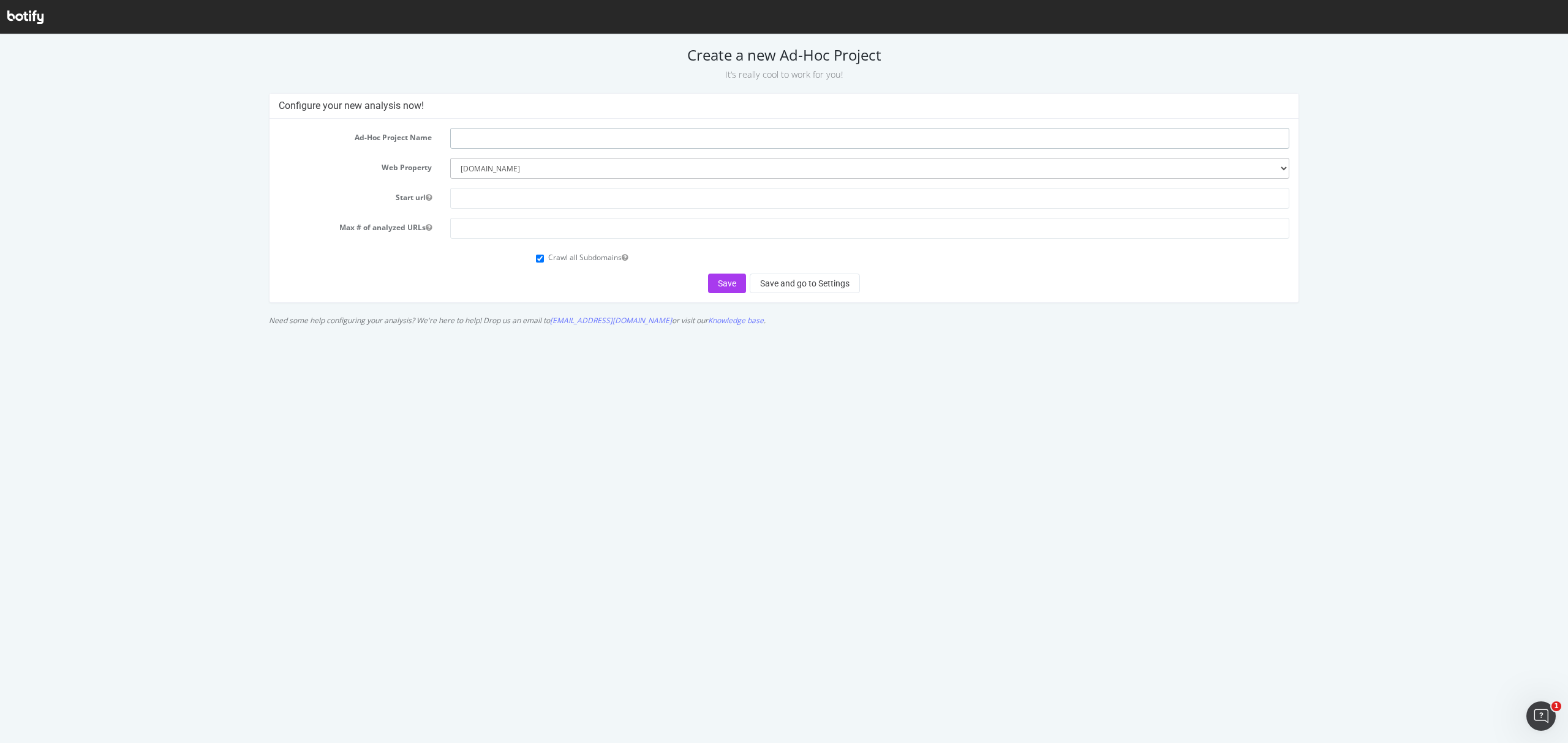
click at [491, 143] on input "text" at bounding box center [869, 139] width 838 height 21
paste input ">[URL][DOMAIN_NAME]"
type input ">[URL][DOMAIN_NAME]"
click at [571, 126] on div "Ad-Hoc Project Name >[URL][DOMAIN_NAME] Web Property --------- [DOMAIN_NAME] [U…" at bounding box center [784, 210] width 1029 height 184
click at [670, 135] on input ">[URL][DOMAIN_NAME]" at bounding box center [869, 139] width 838 height 21
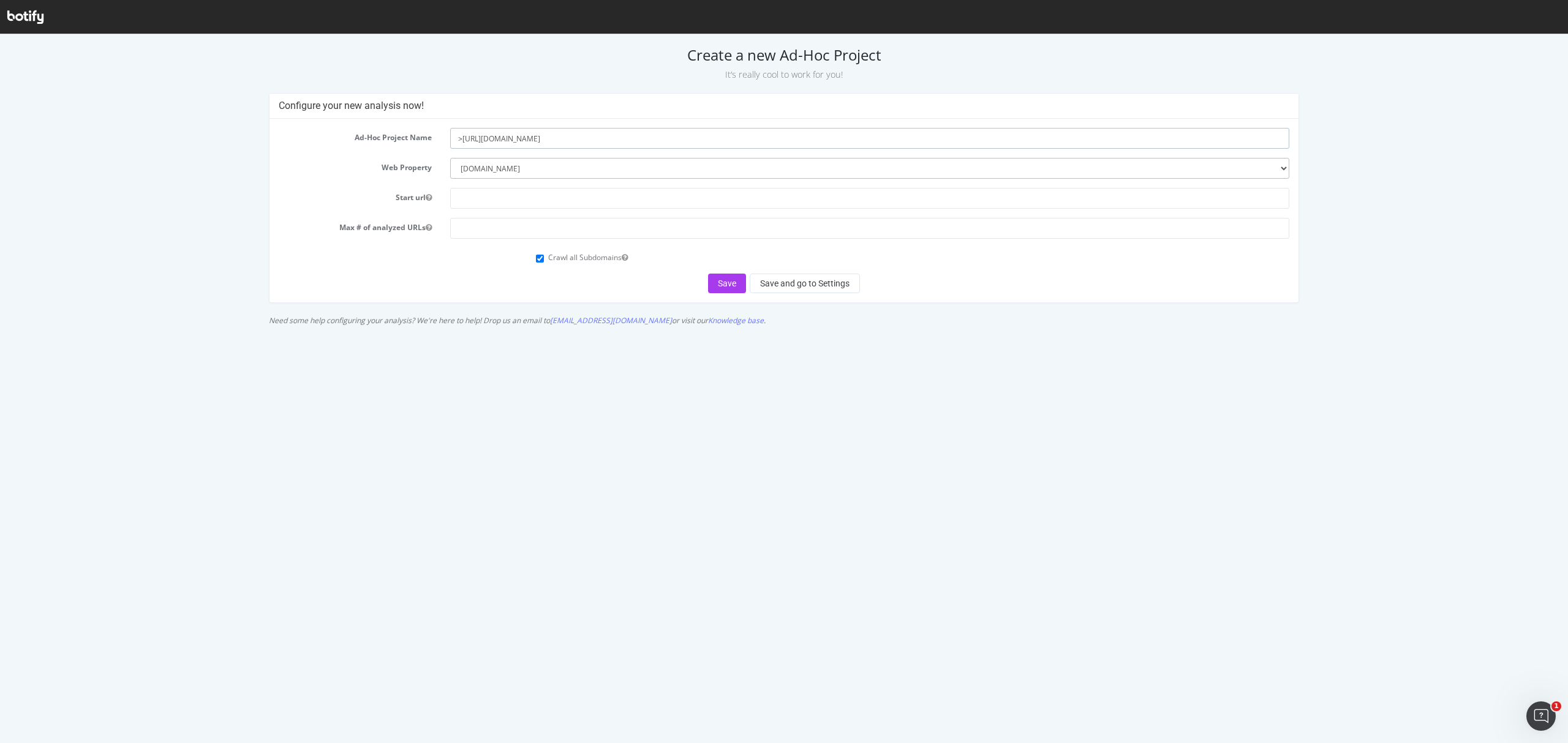
click at [670, 135] on input ">[URL][DOMAIN_NAME]" at bounding box center [869, 139] width 838 height 21
click at [670, 135] on input ">https://www.neweracap.co.uk/sitemap_products_1.xml?from=7731528237130&to=14912…" at bounding box center [869, 139] width 838 height 21
paste input ">https://www.neweracap.co.uk/sitemap_products_1.xml?from=7731528237130&to=14912…"
click at [459, 136] on input ">https://www.neweracap.co.uk/sitemap_products_1.xml?from=7731528237130&to=14912…" at bounding box center [869, 139] width 838 height 21
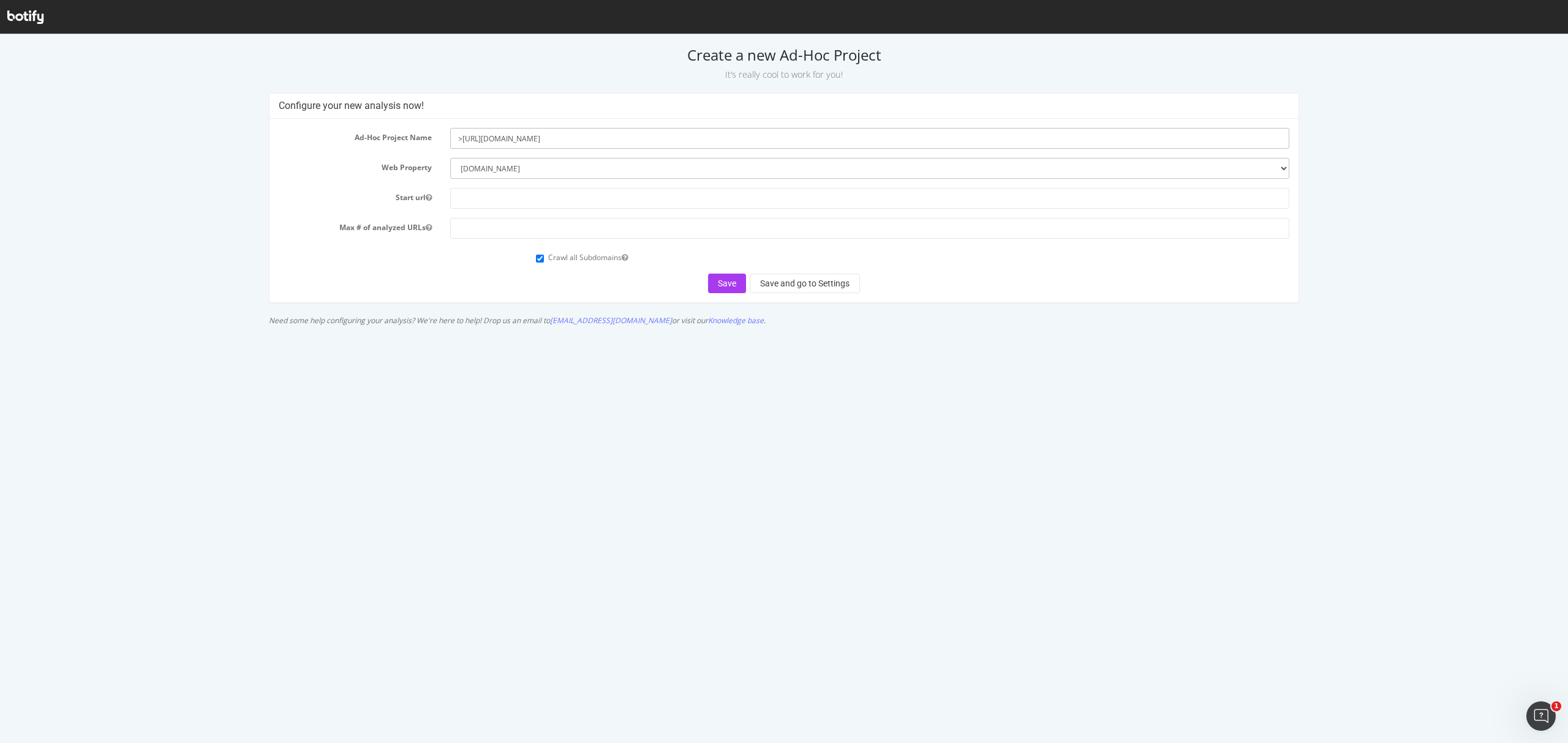
type input "https://www.neweracap.co.uk/sitemap_products_1.xml?from=7731528237130&to=149125…"
click at [510, 146] on input "https://www.neweracap.co.uk/sitemap_products_1.xml?from=7731528237130&to=149125…" at bounding box center [869, 139] width 838 height 21
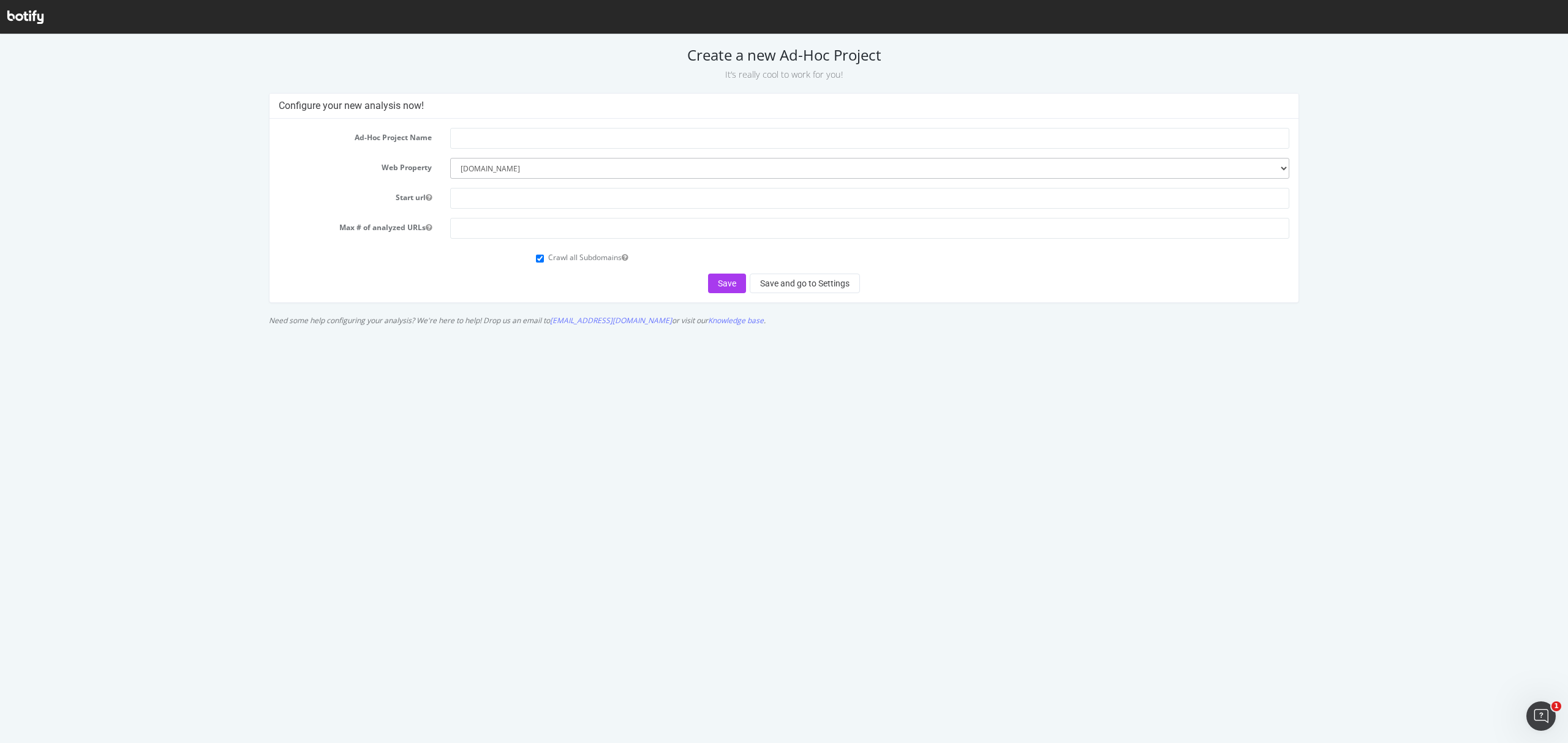
click at [551, 211] on form "Ad-Hoc Project Name Web Property --------- www.neweracap.co.uk https://www.newe…" at bounding box center [784, 211] width 1010 height 165
click at [540, 197] on input "text" at bounding box center [869, 199] width 838 height 21
paste input ">https://www.neweracap.co.uk/sitemap_products_1.xml?from=7731528237130&to=14912…"
click at [462, 191] on input ">https://www.neweracap.co.uk/sitemap_products_1.xml?from=7731528237130&to=14912…" at bounding box center [869, 199] width 838 height 21
type input "https://www.neweracap.co.uk/sitemap_products_1.xml?from=7731528237130&to=149125…"
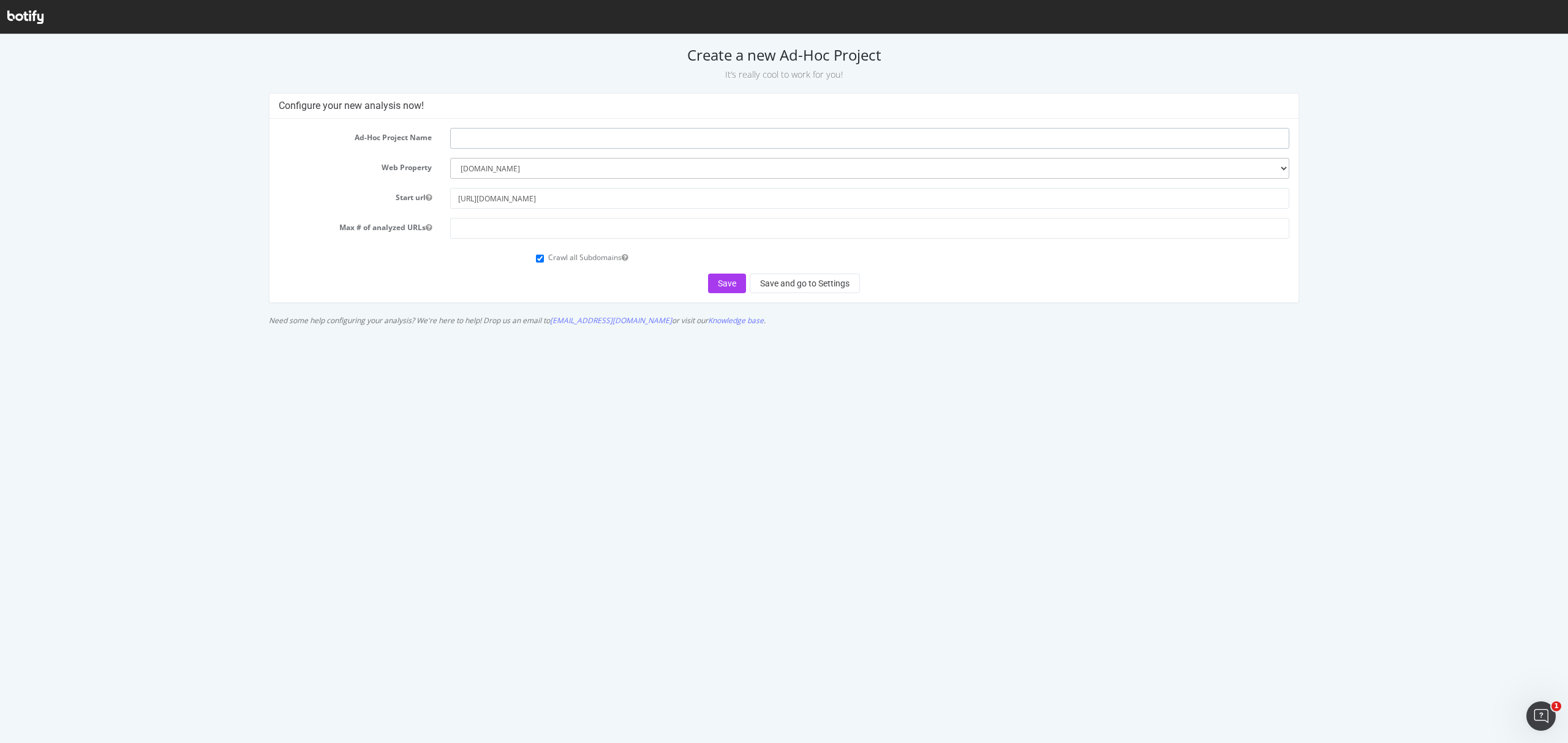
click at [548, 139] on input "text" at bounding box center [869, 139] width 838 height 21
type input "Product sitemap"
click at [490, 229] on input "number" at bounding box center [869, 229] width 838 height 21
type input "10000"
click at [741, 332] on html "Create a new Ad-Hoc Project It’s really cool to work for you! Configure your ne…" at bounding box center [784, 183] width 1568 height 298
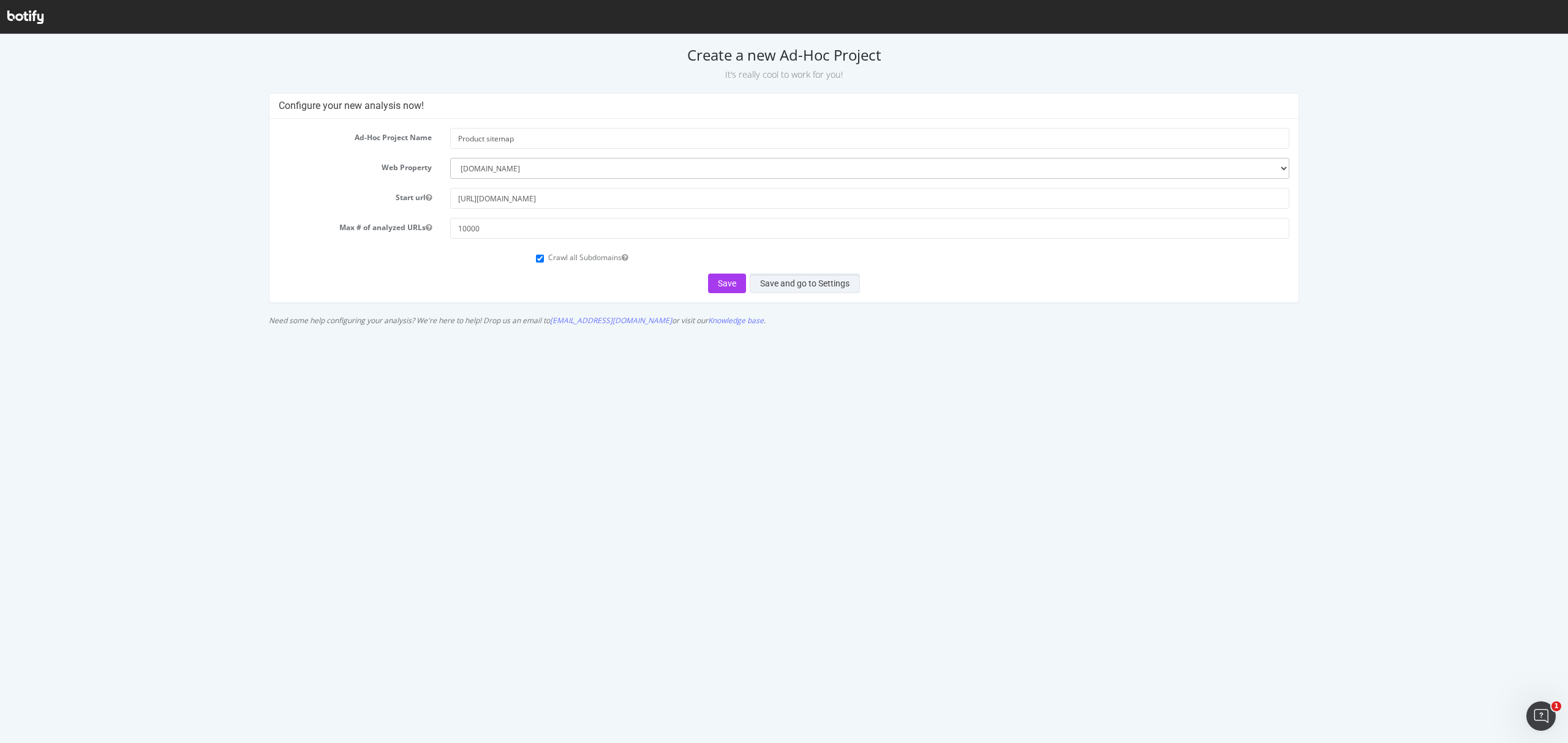
click at [770, 278] on button "Save and go to Settings" at bounding box center [805, 283] width 110 height 20
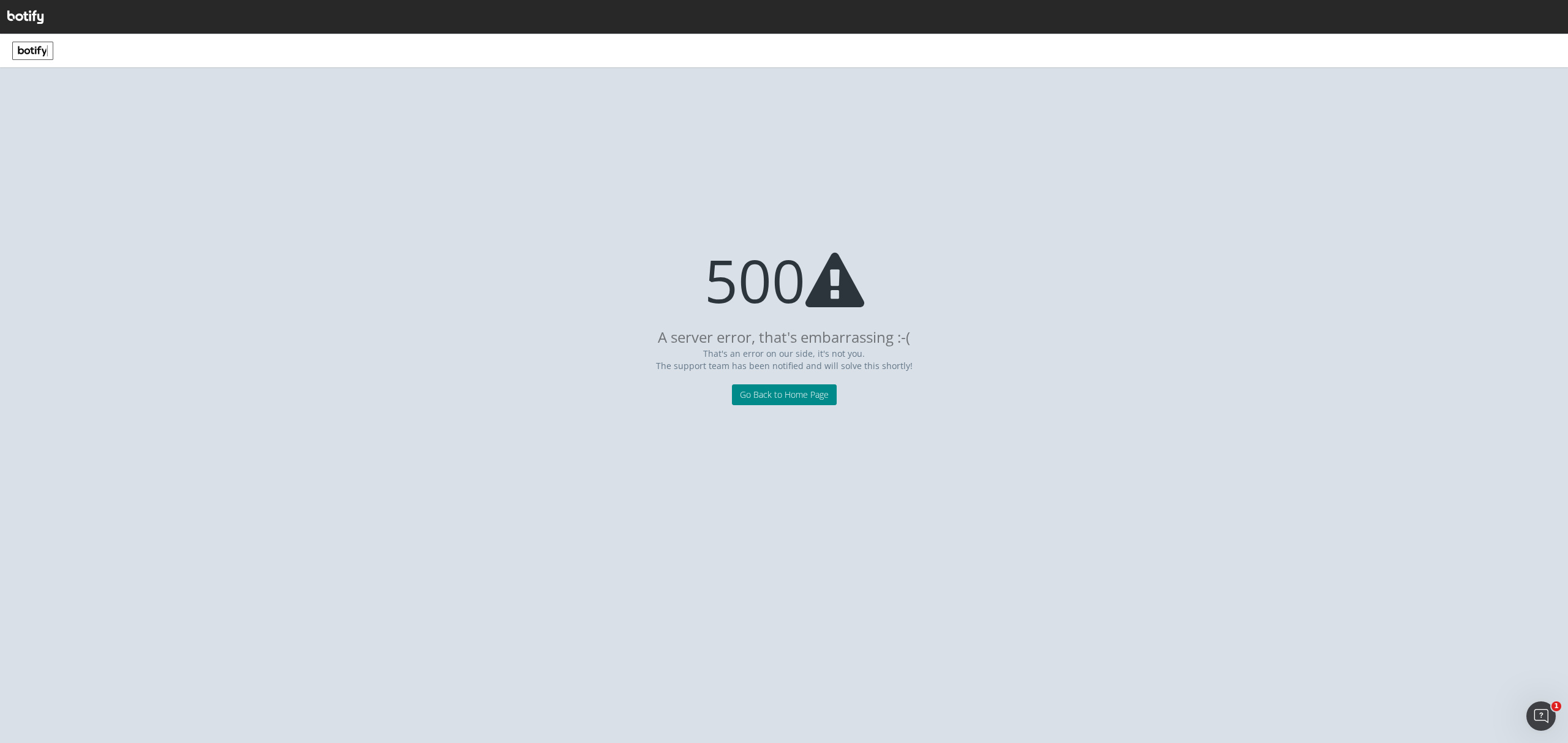
click at [814, 394] on link "Go Back to Home Page" at bounding box center [784, 395] width 105 height 21
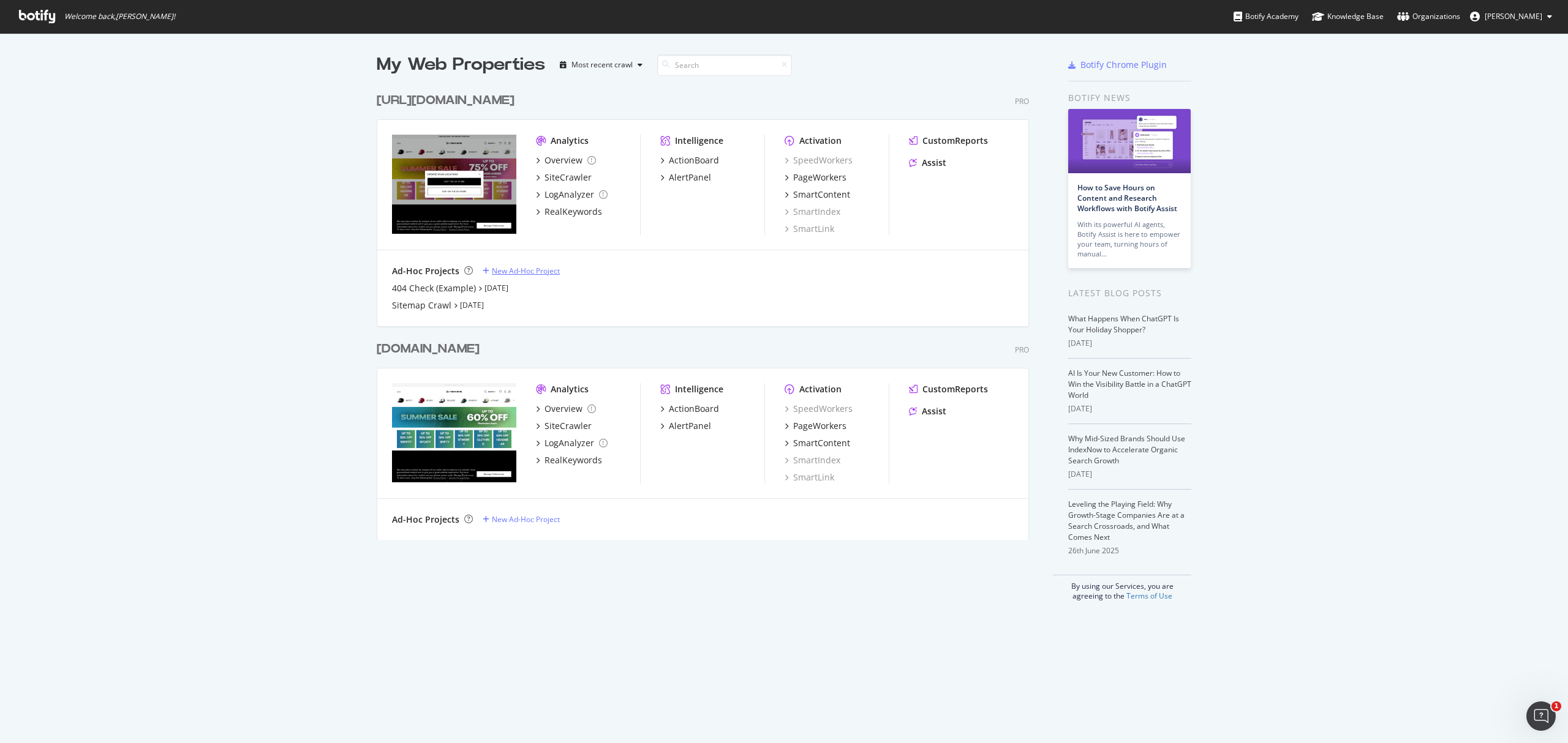
click at [511, 267] on div "New Ad-Hoc Project" at bounding box center [526, 271] width 68 height 10
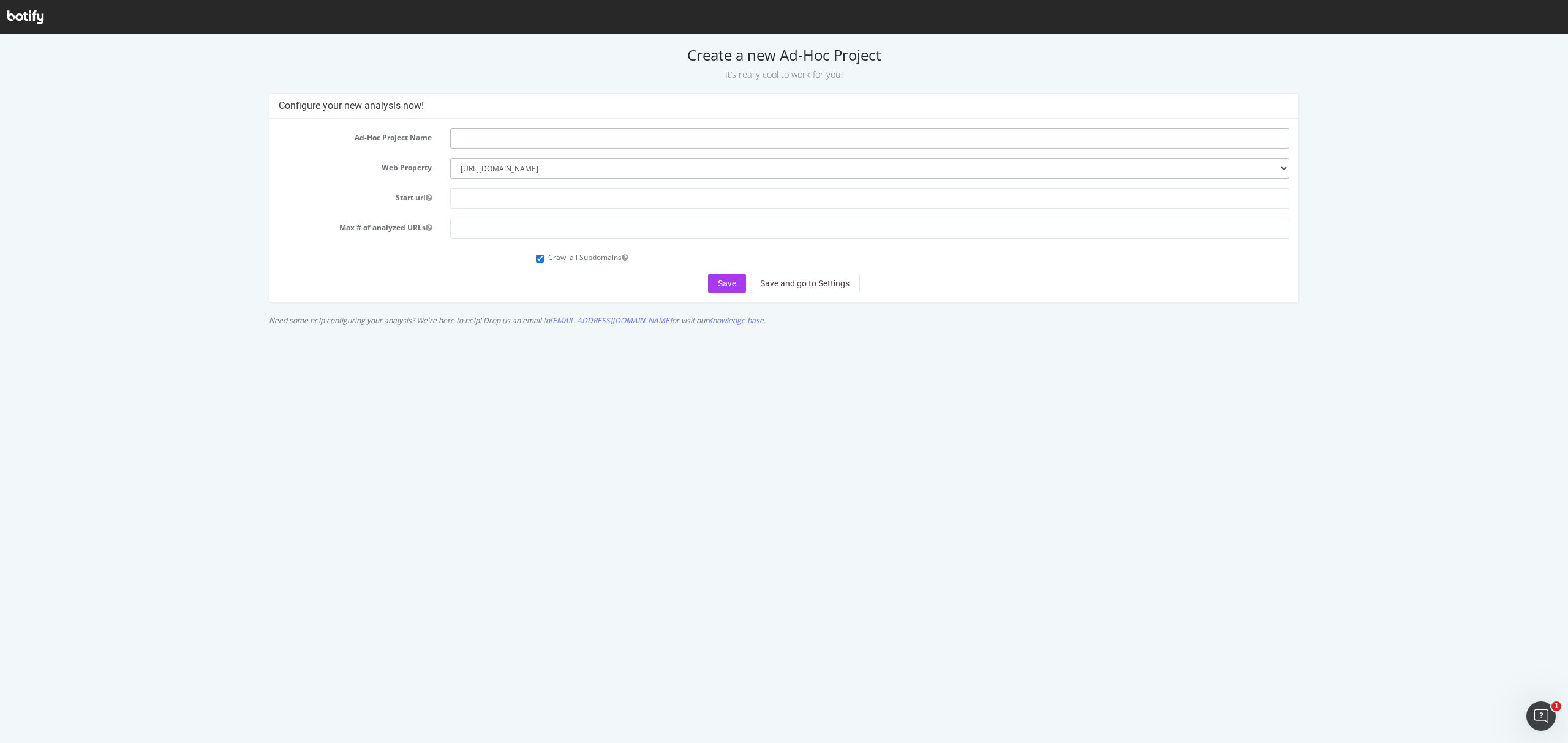
click at [524, 137] on input "text" at bounding box center [869, 139] width 838 height 21
drag, startPoint x: 470, startPoint y: 201, endPoint x: 479, endPoint y: 202, distance: 9.1
click at [471, 201] on input "text" at bounding box center [869, 199] width 838 height 21
paste input "https://www.neweracap.eu/sitemap_products_2.xml?from=14912601948542&to=15458672…"
type input "https://www.neweracap.eu/sitemap_products_2.xml?from=14912601948542&to=15458672…"
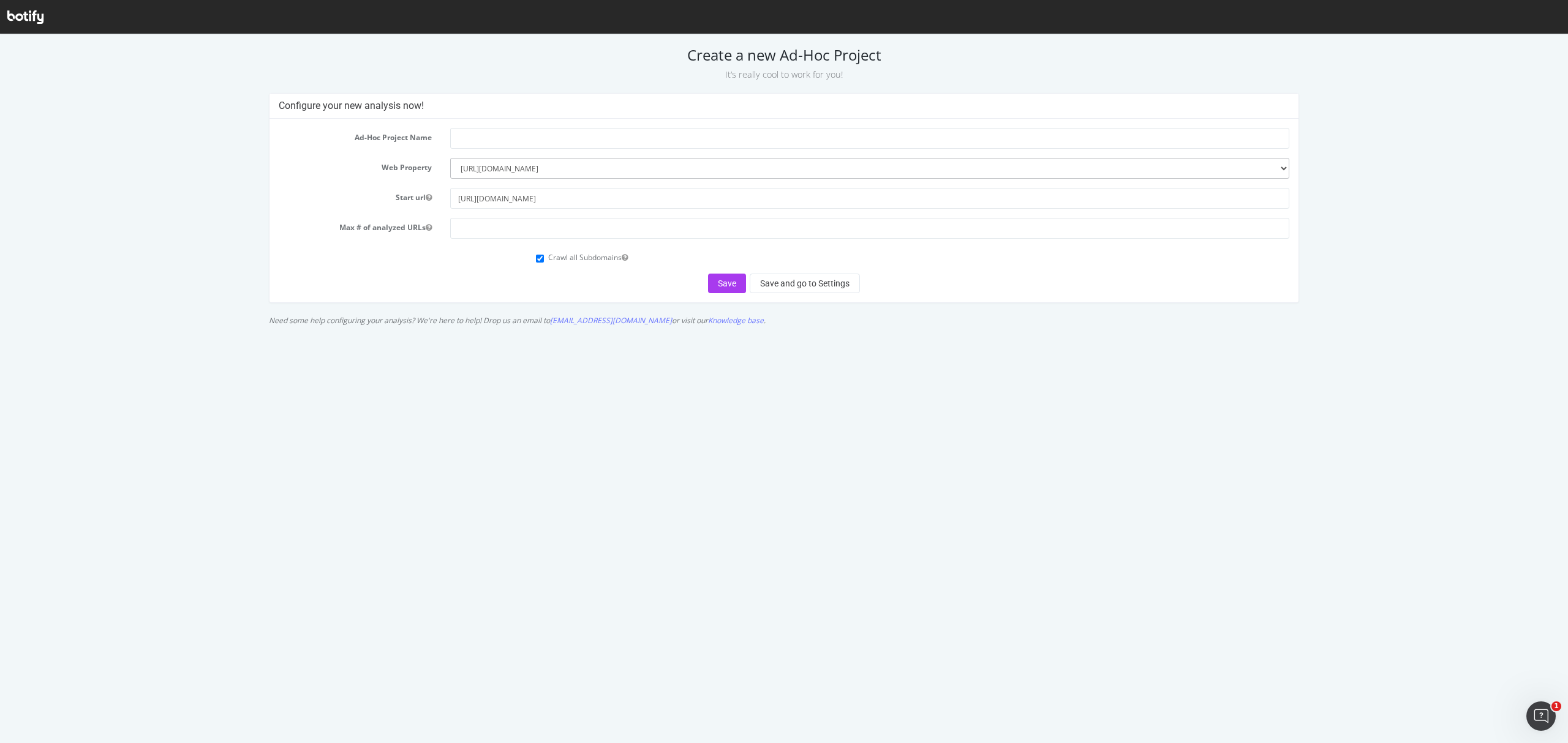
drag, startPoint x: 483, startPoint y: 152, endPoint x: 479, endPoint y: 137, distance: 15.5
click at [481, 152] on form "Ad-Hoc Project Name Web Property --------- www.neweracap.co.uk https://www.newe…" at bounding box center [784, 211] width 1010 height 165
click at [479, 133] on input "text" at bounding box center [869, 139] width 838 height 21
type input "Product sitemap"
drag, startPoint x: 491, startPoint y: 238, endPoint x: 548, endPoint y: 249, distance: 58.1
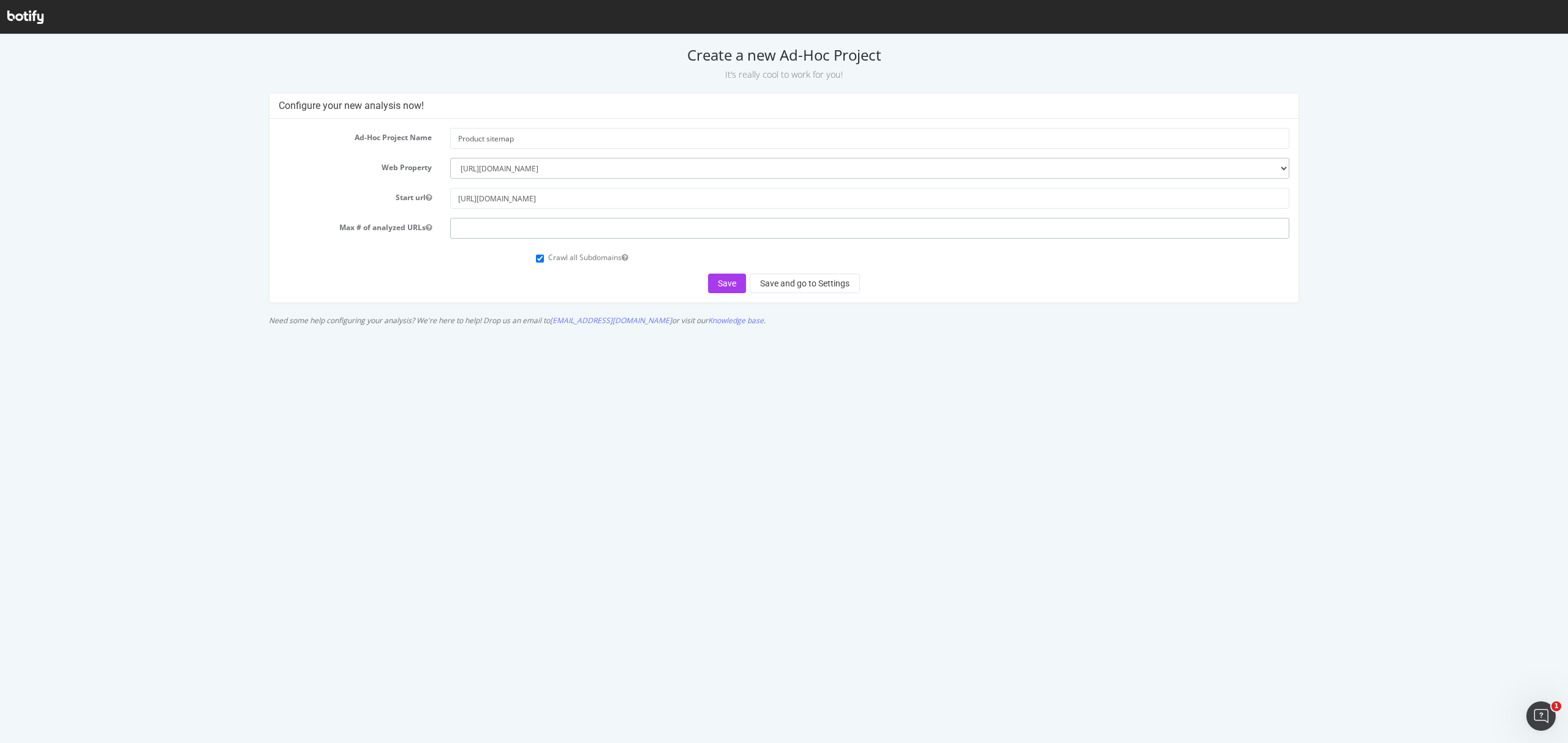
click at [492, 238] on input "number" at bounding box center [869, 229] width 838 height 21
click at [728, 284] on button "Save" at bounding box center [727, 283] width 38 height 20
click at [612, 223] on input "number" at bounding box center [869, 229] width 838 height 21
type input "100000"
drag, startPoint x: 685, startPoint y: 271, endPoint x: 719, endPoint y: 285, distance: 36.8
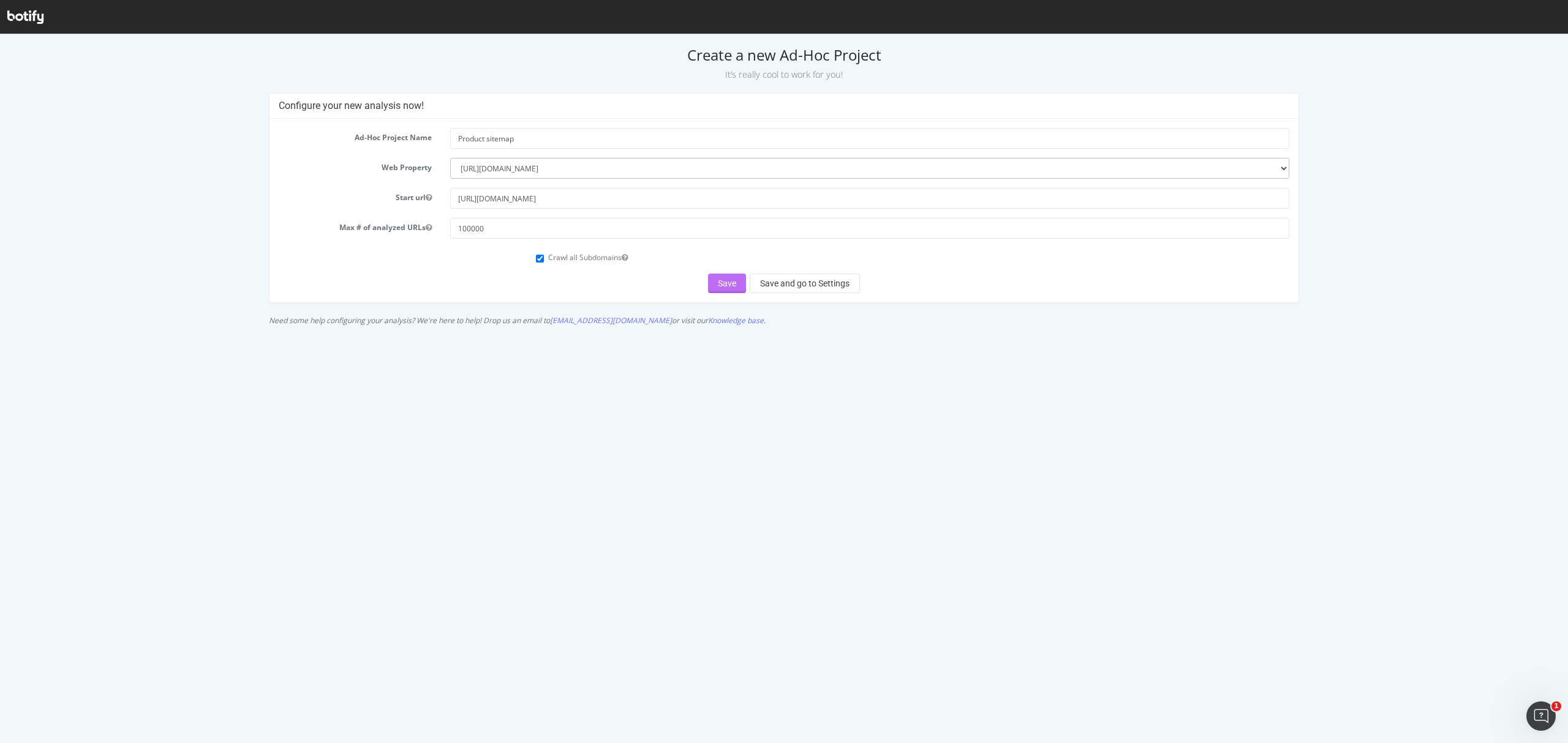
click at [719, 285] on form "Ad-Hoc Project Name Product sitemap Web Property --------- www.neweracap.co.uk …" at bounding box center [784, 211] width 1010 height 165
click at [719, 285] on button "Save" at bounding box center [727, 283] width 38 height 20
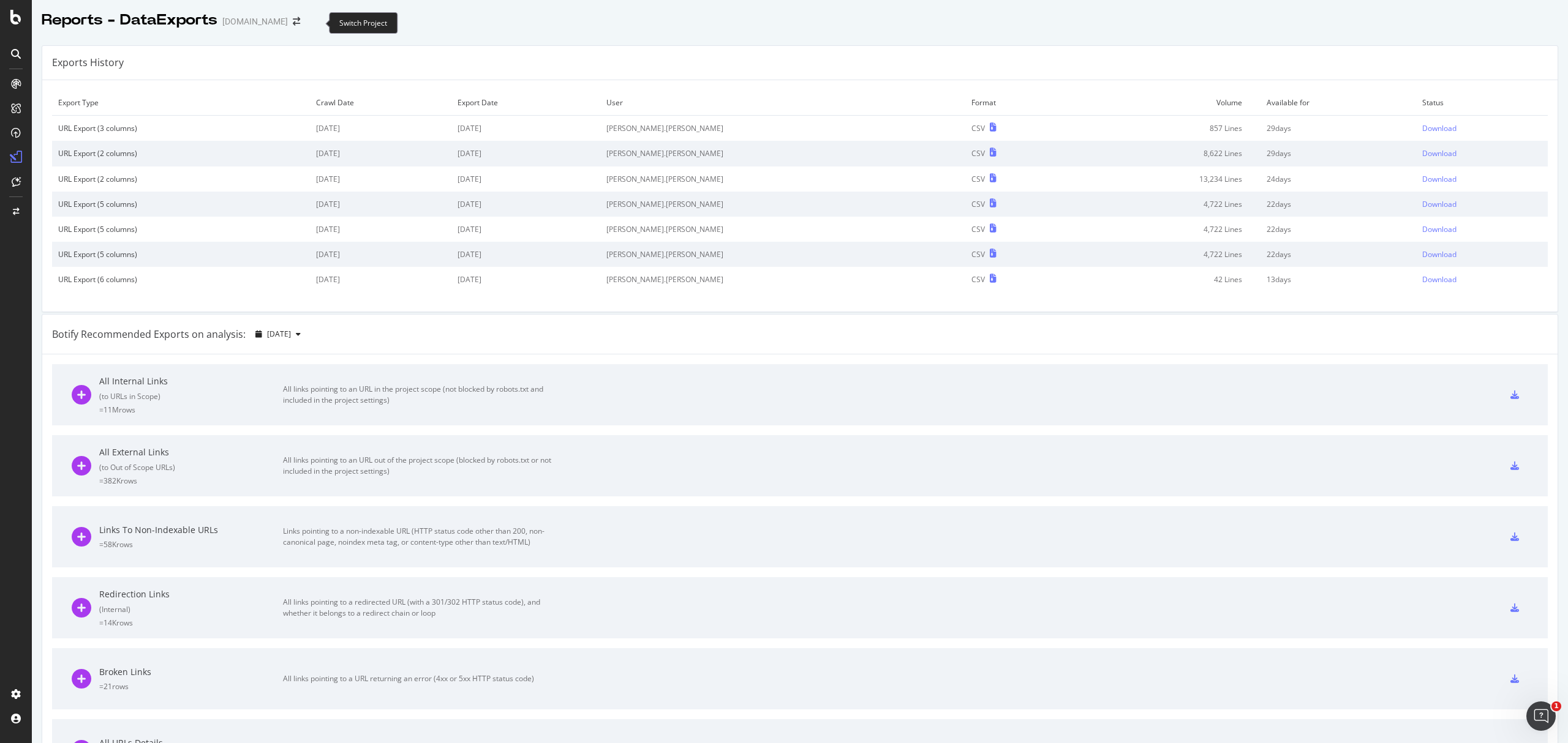
click at [330, 25] on div at bounding box center [329, 24] width 5 height 5
click at [305, 21] on span at bounding box center [296, 21] width 17 height 8
click at [300, 20] on icon "arrow-right-arrow-left" at bounding box center [296, 21] width 7 height 8
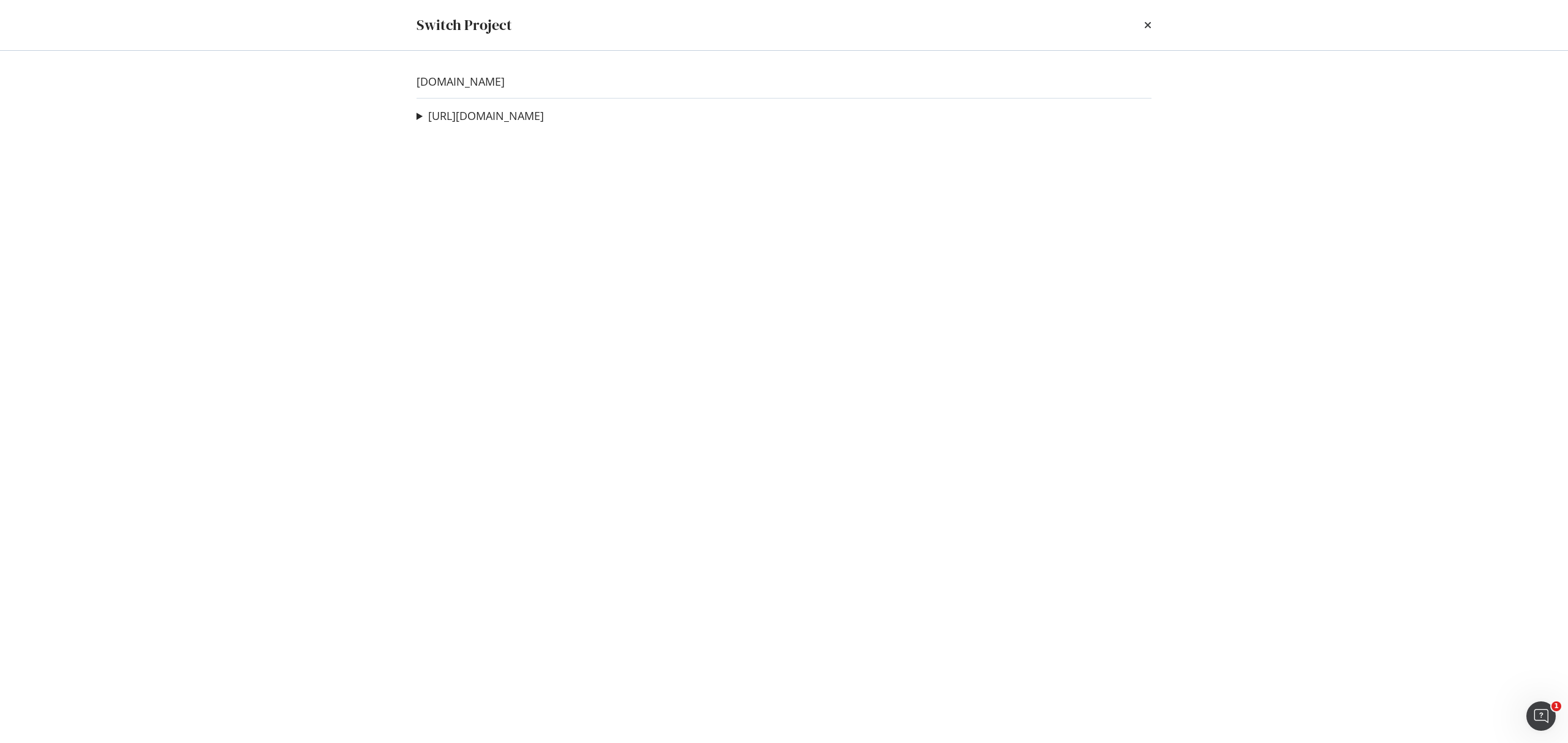
click at [478, 91] on div "[DOMAIN_NAME] [URL][DOMAIN_NAME] 404 Check (Example) Ad-Hoc Project Sitemap Cra…" at bounding box center [784, 397] width 784 height 692
click at [522, 114] on link "[URL][DOMAIN_NAME]" at bounding box center [486, 116] width 116 height 13
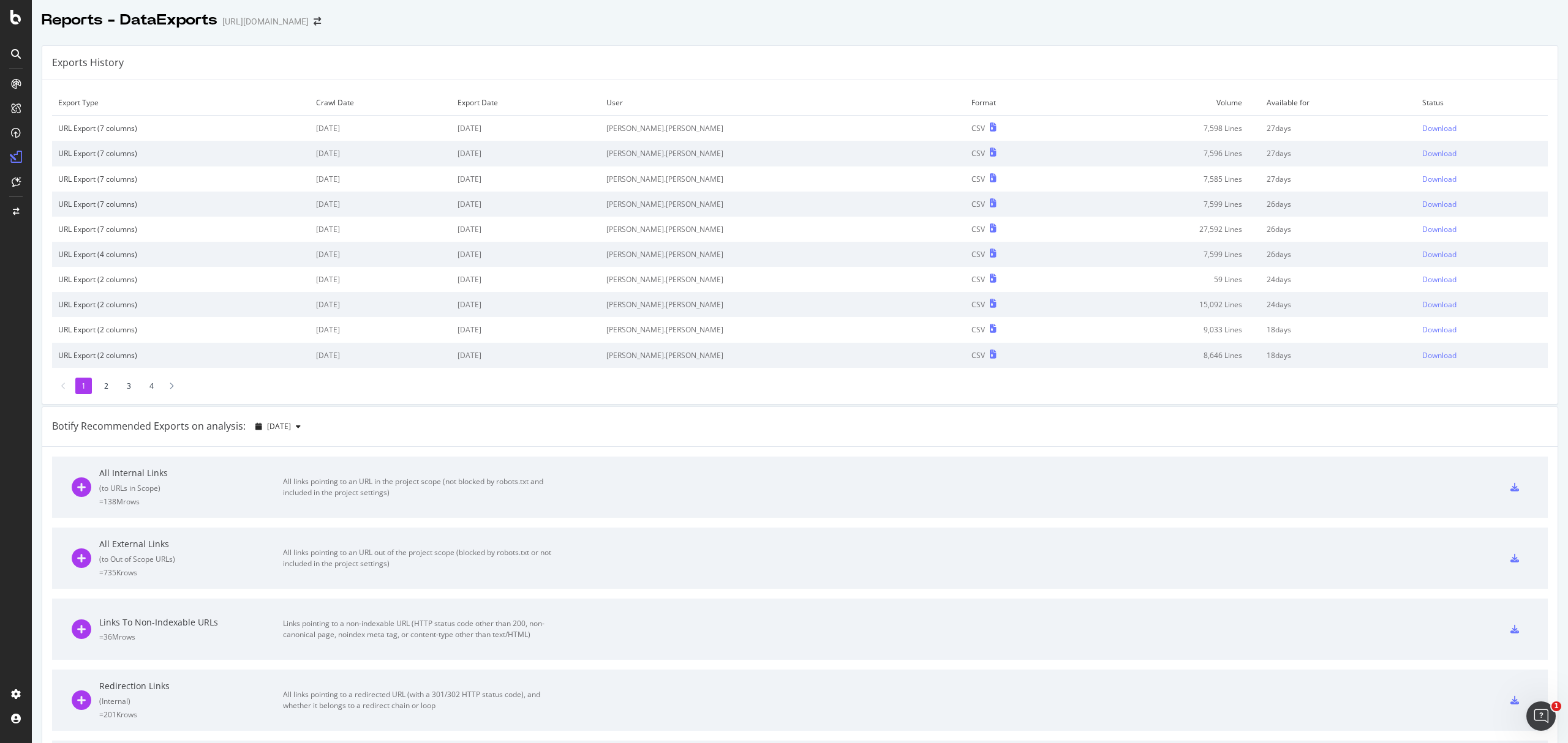
click at [131, 25] on div "Reports - DataExports" at bounding box center [130, 20] width 176 height 21
click at [59, 106] on div "Analytics Overview SiteCrawler LogAnalyzer RealKeywords EngagementAnalytics" at bounding box center [87, 144] width 103 height 156
click at [63, 111] on div "Overview" at bounding box center [64, 115] width 35 height 12
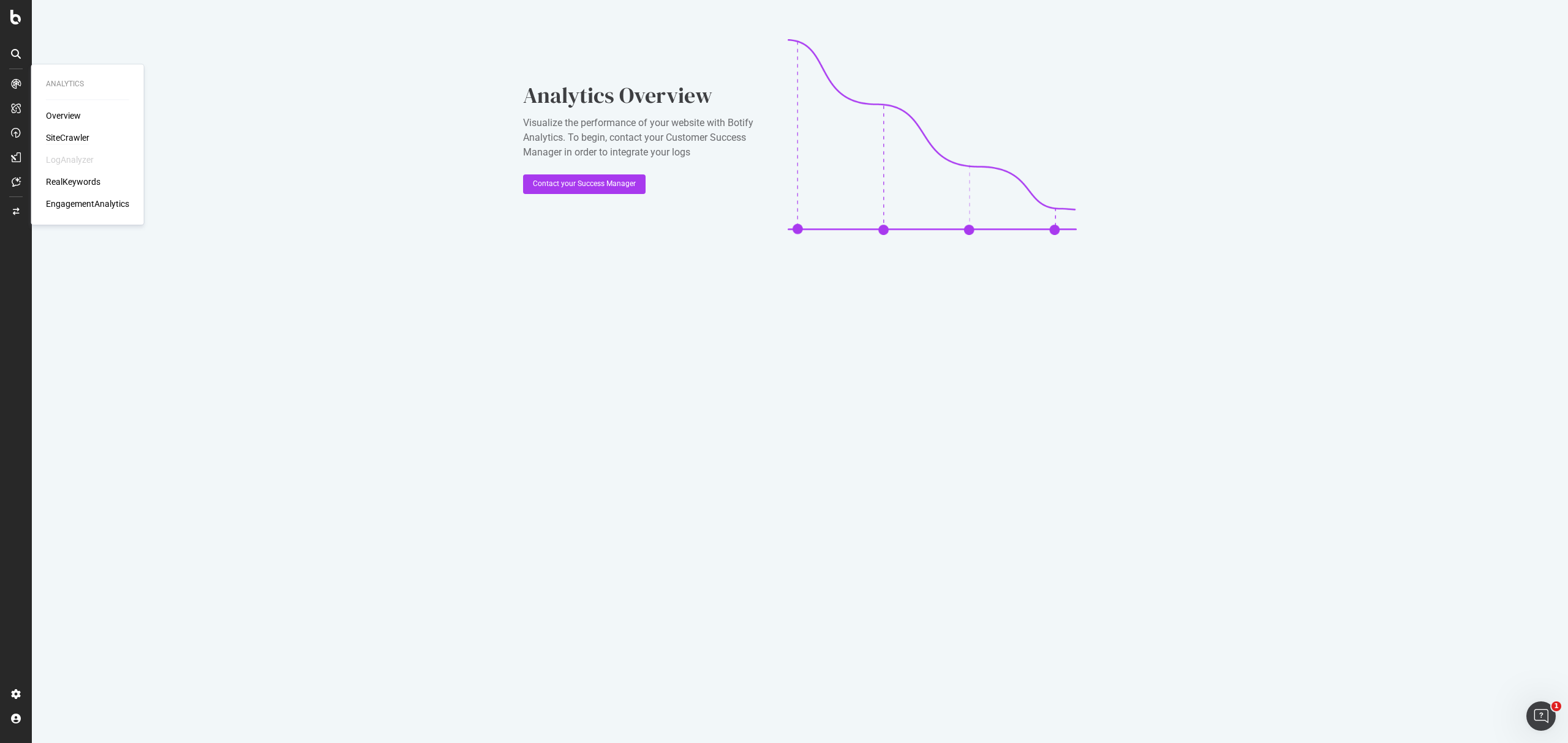
click at [64, 133] on div "SiteCrawler" at bounding box center [68, 137] width 44 height 12
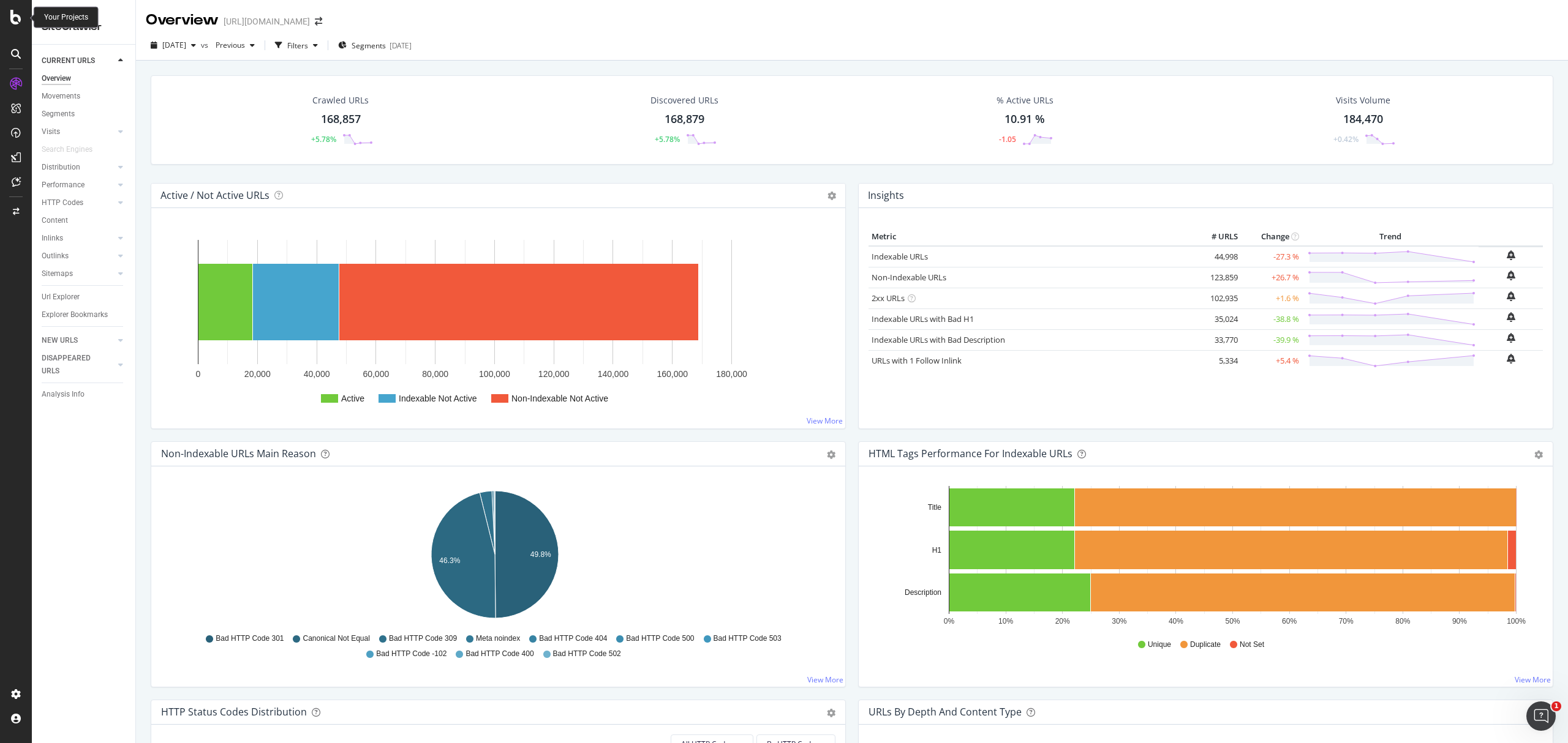
click at [16, 21] on icon at bounding box center [16, 17] width 11 height 15
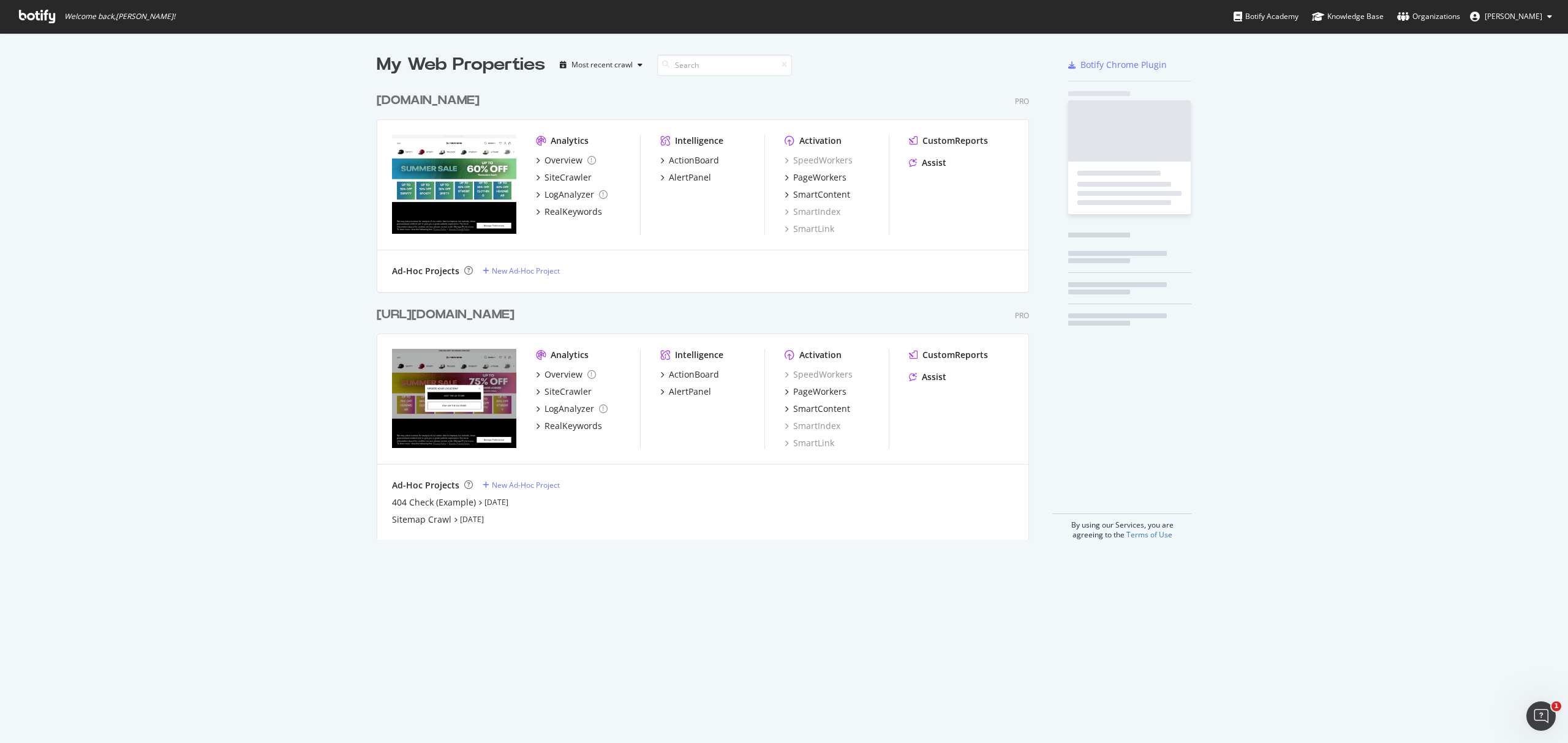
scroll to position [731, 1543]
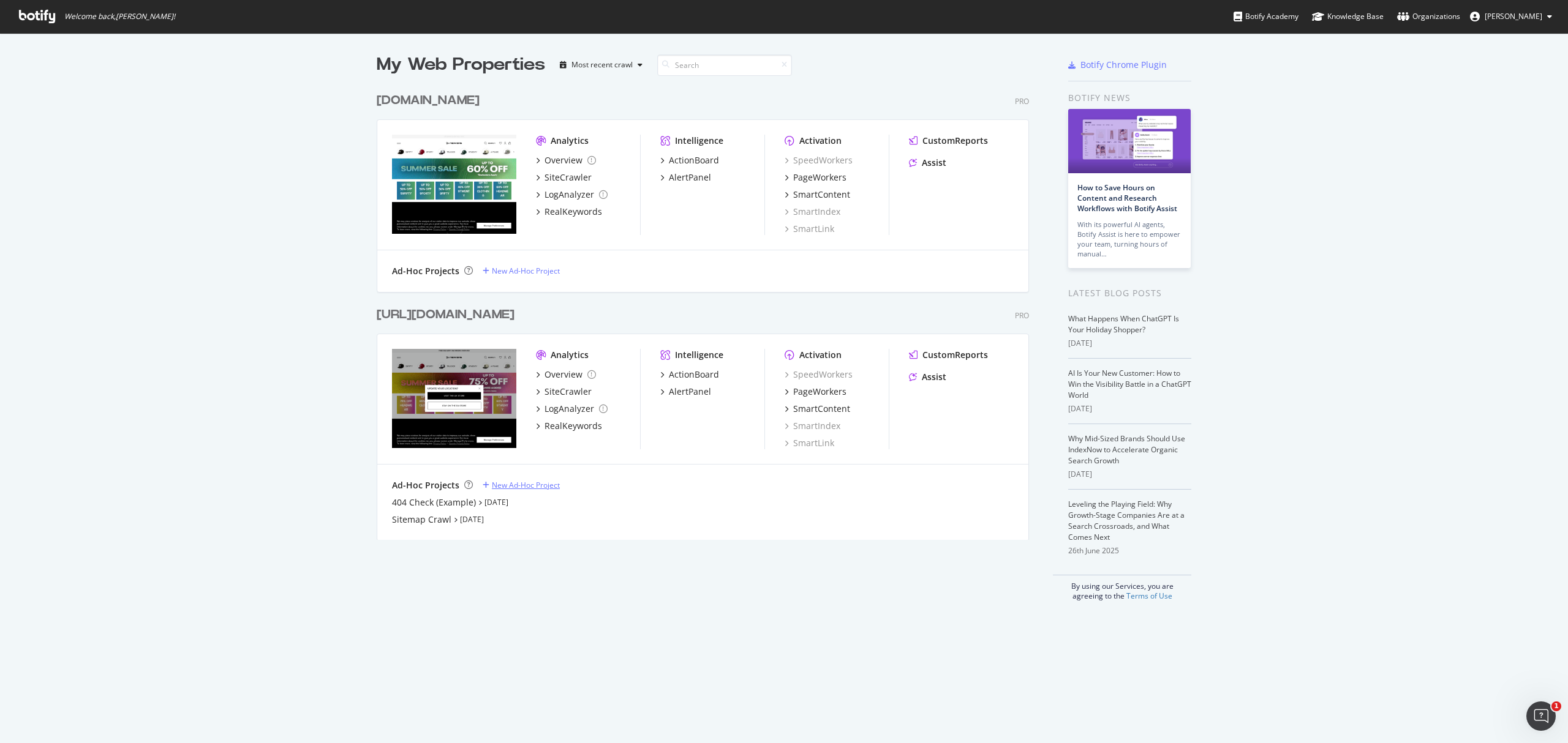
click at [518, 486] on div "New Ad-Hoc Project" at bounding box center [526, 485] width 68 height 10
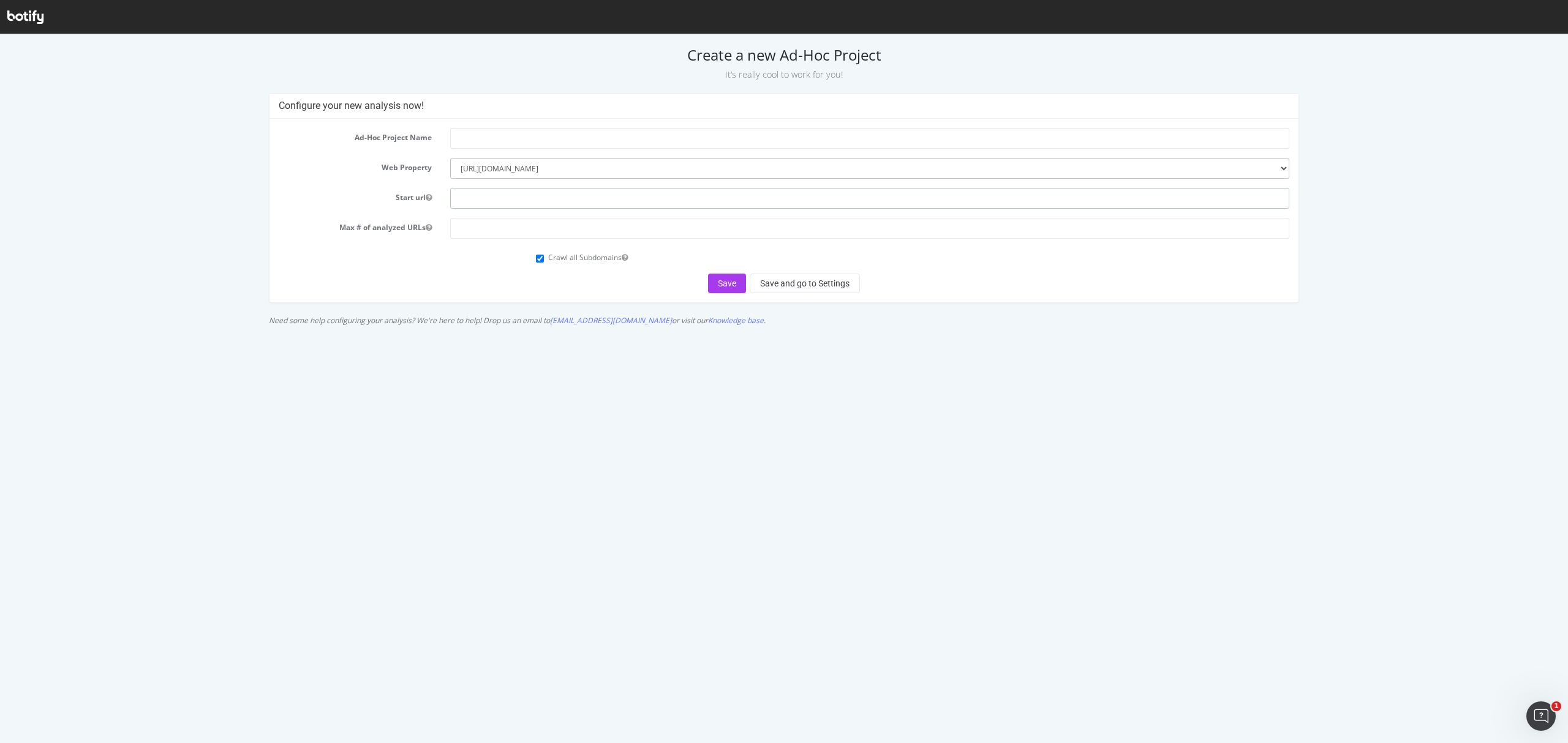
click at [520, 197] on input "text" at bounding box center [869, 199] width 838 height 21
paste input "[URL][DOMAIN_NAME]"
type input "[URL][DOMAIN_NAME]"
click at [483, 332] on html "Create a new Ad-Hoc Project It’s really cool to work for you! Configure your ne…" at bounding box center [784, 183] width 1568 height 298
click at [468, 242] on form "Ad-Hoc Project Name Web Property --------- [DOMAIN_NAME] [URL][DOMAIN_NAME] Sta…" at bounding box center [784, 211] width 1010 height 165
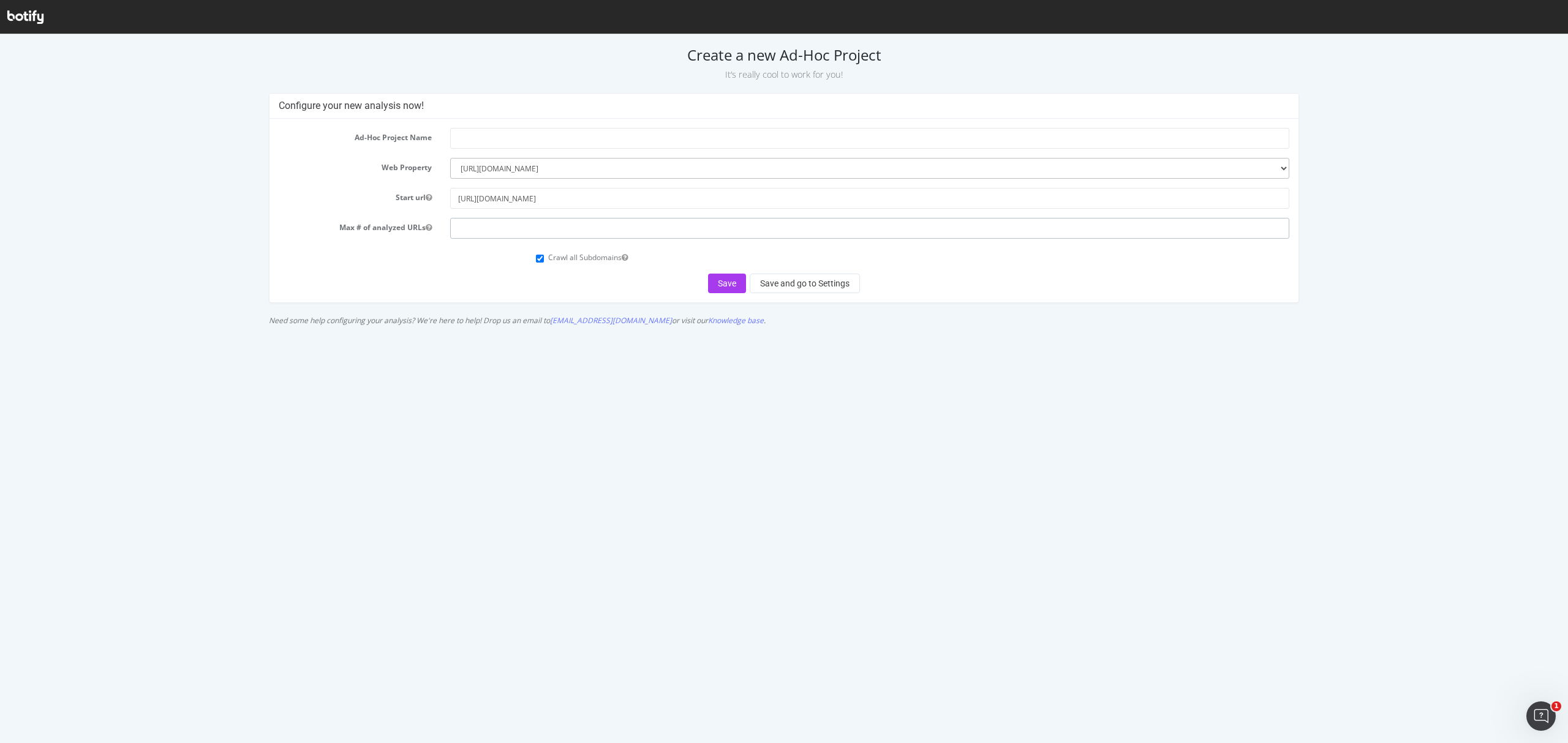
click at [471, 238] on input "number" at bounding box center [869, 229] width 838 height 21
type input "10000"
click at [489, 160] on select "--------- www.neweracap.co.uk https://www.neweracap.eu" at bounding box center [869, 169] width 838 height 21
click at [485, 138] on input "text" at bounding box center [869, 139] width 838 height 21
click at [498, 138] on input "Product Sitgemap" at bounding box center [869, 139] width 838 height 21
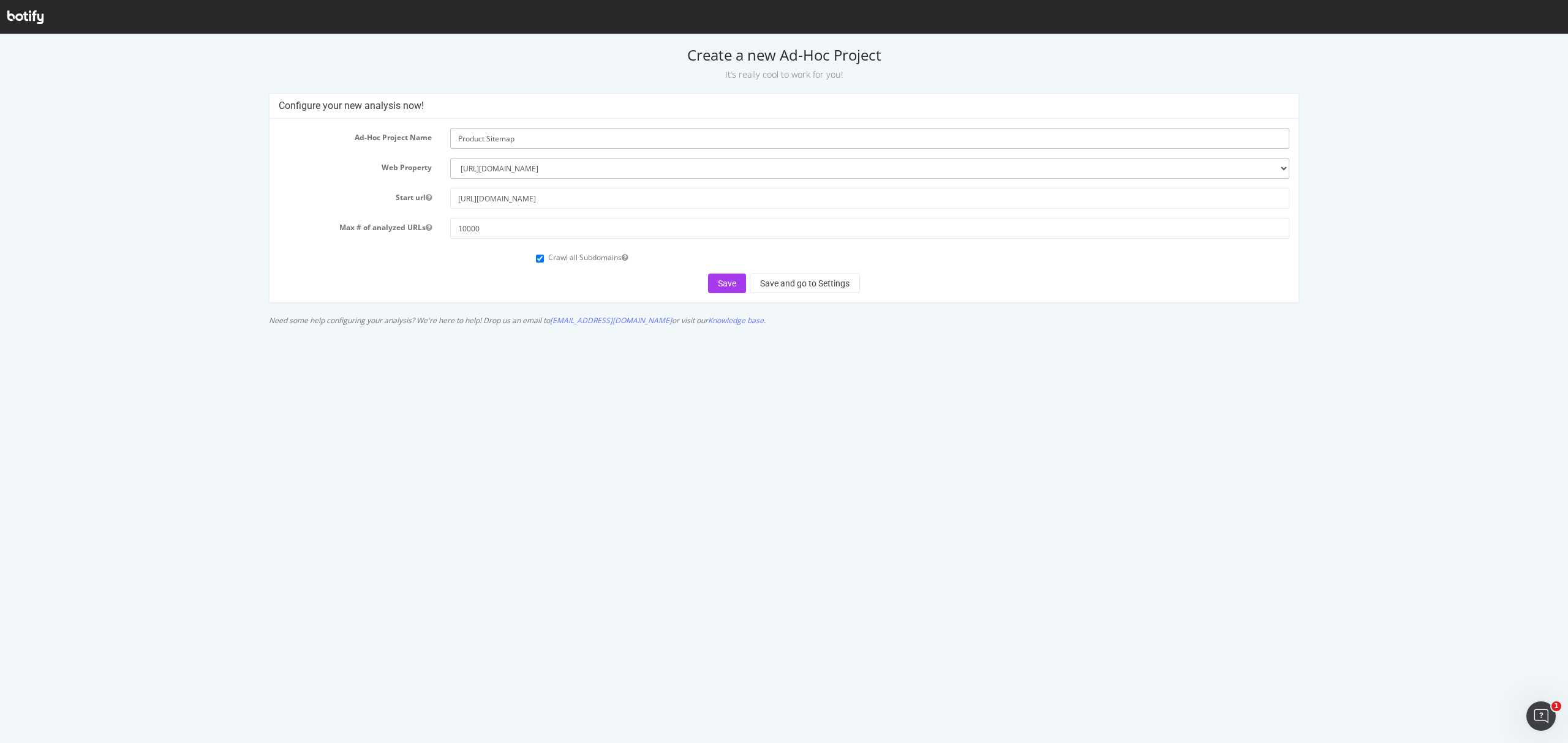
type input "Product Sitemap"
drag, startPoint x: 789, startPoint y: 593, endPoint x: 772, endPoint y: 568, distance: 30.2
click at [787, 332] on html "Create a new Ad-Hoc Project It’s really cool to work for you! Configure your ne…" at bounding box center [784, 183] width 1568 height 298
click at [732, 294] on div "Ad-Hoc Project Name Product Sitemap Web Property --------- www.neweracap.co.uk …" at bounding box center [784, 210] width 1029 height 184
click at [723, 277] on button "Save" at bounding box center [727, 283] width 38 height 20
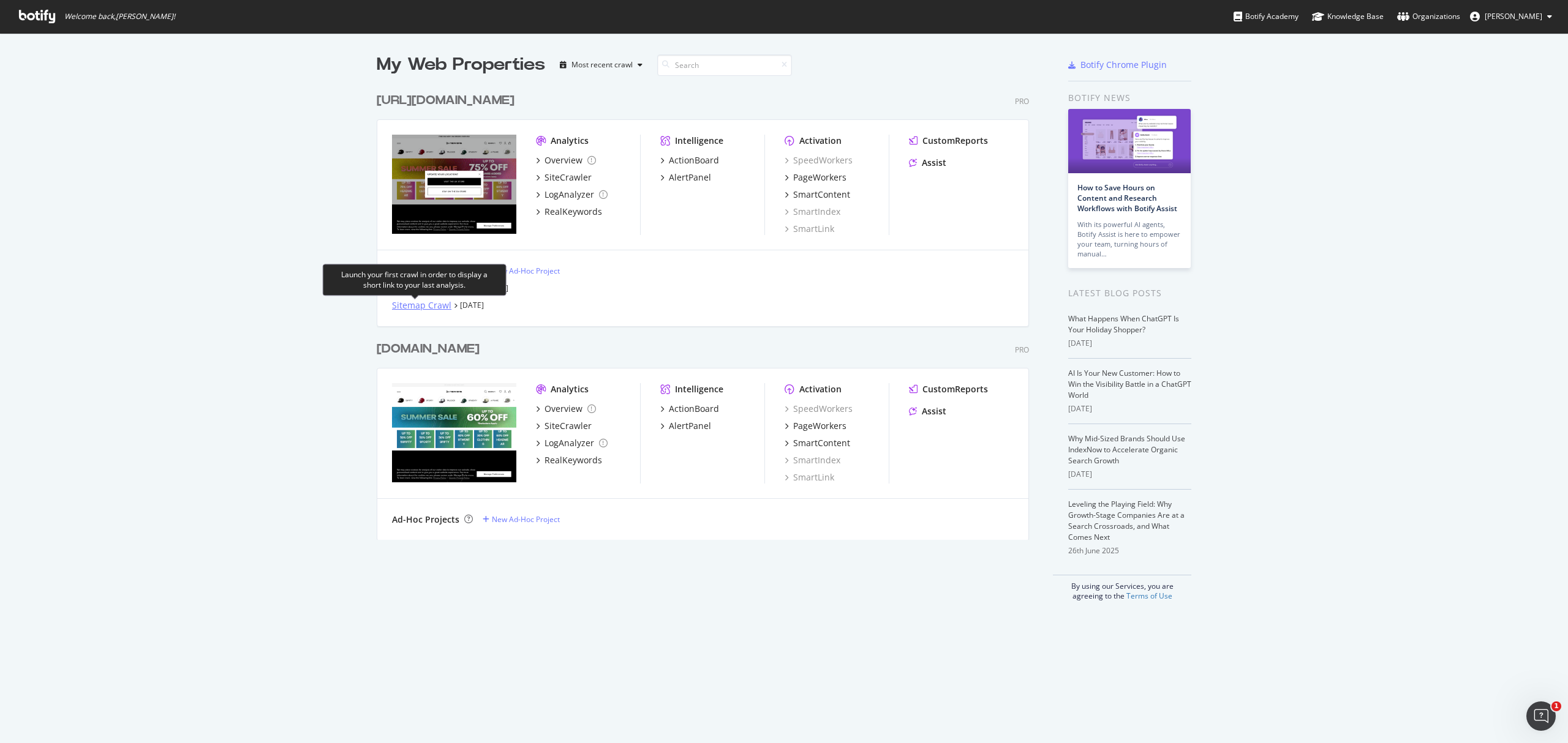
click at [425, 305] on div "Sitemap Crawl" at bounding box center [421, 305] width 59 height 12
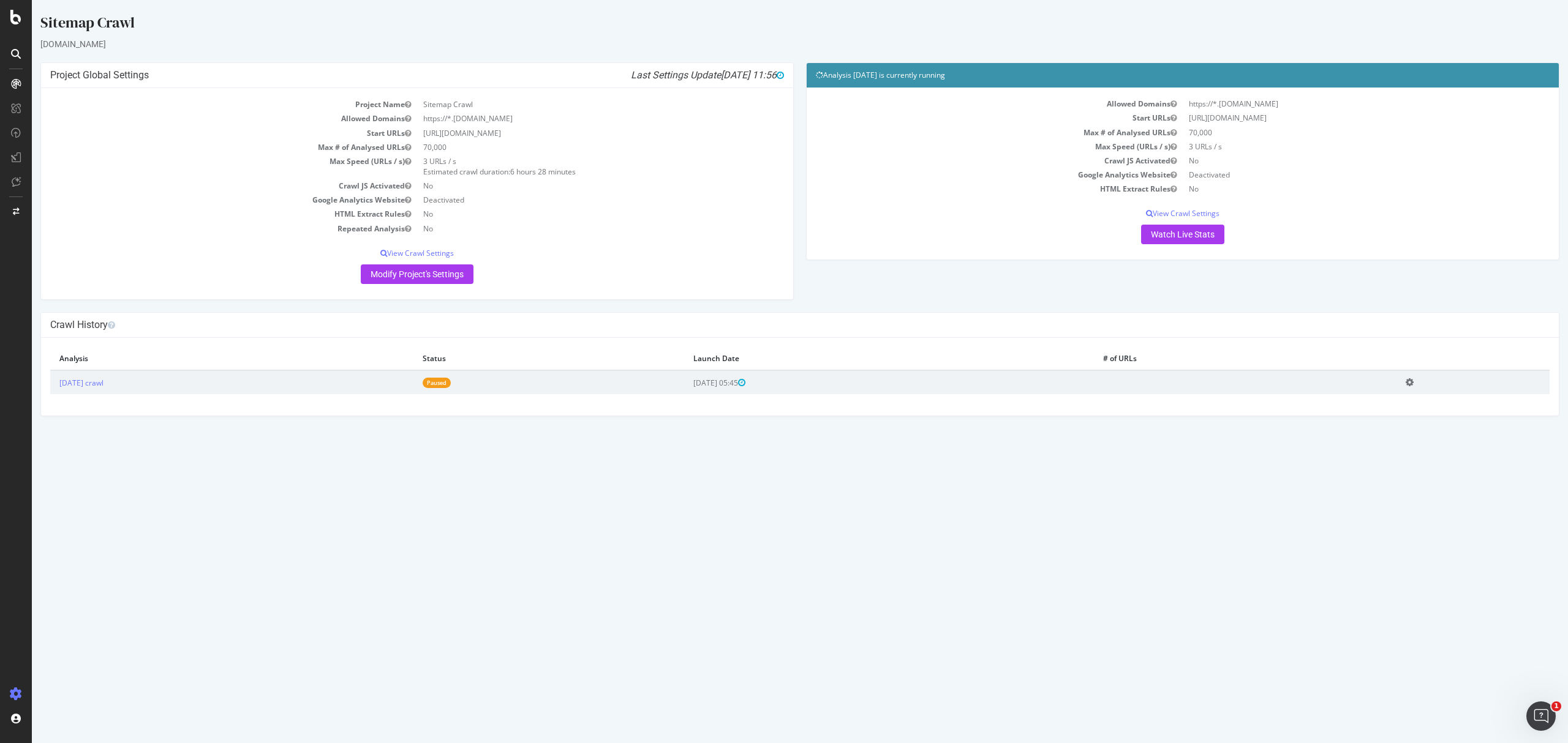
click at [814, 380] on td "[DATE] 05:45" at bounding box center [889, 382] width 410 height 24
click at [726, 380] on span "[DATE] 05:45" at bounding box center [719, 383] width 52 height 10
click at [451, 383] on link "Paused" at bounding box center [436, 383] width 28 height 10
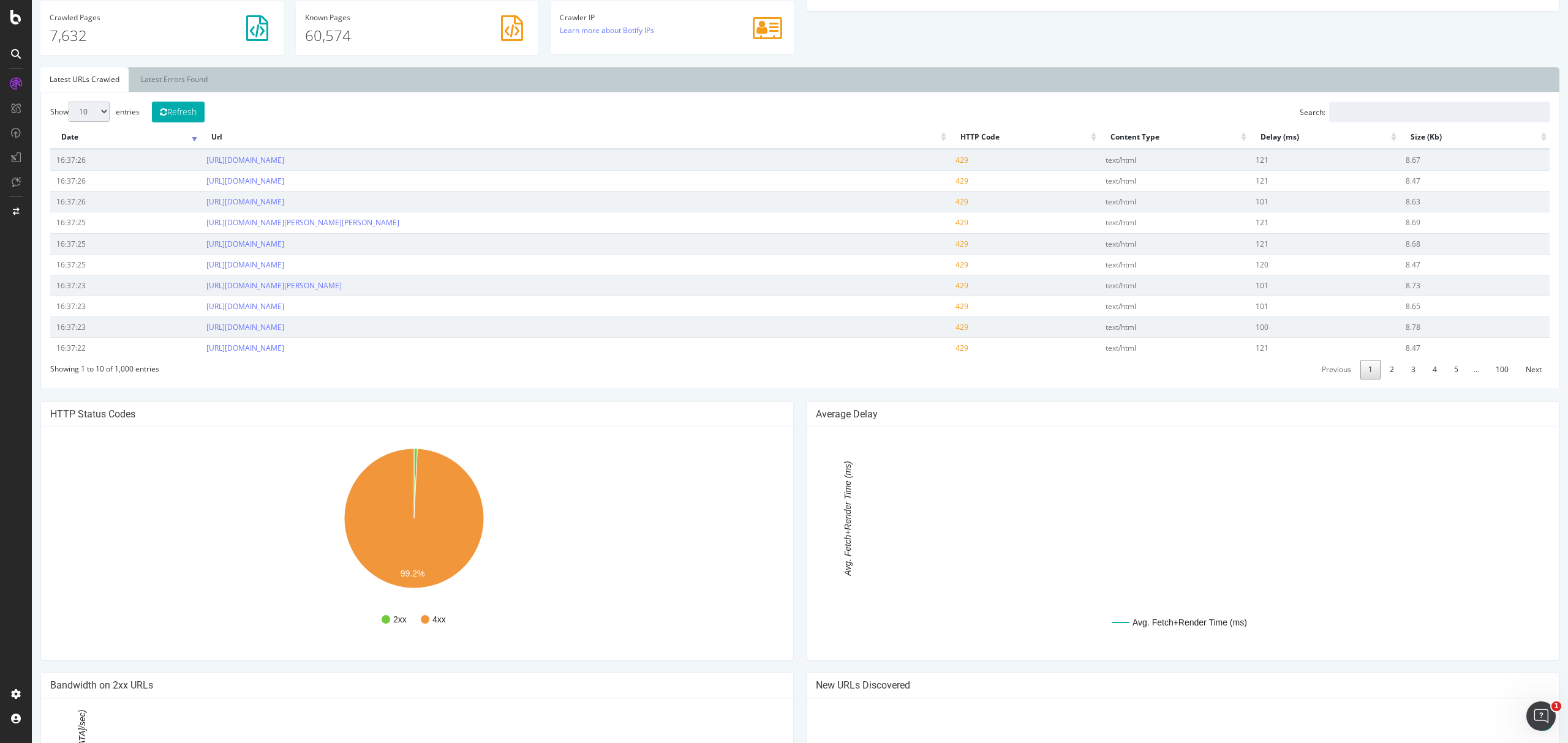
scroll to position [152, 0]
